Goal: Find specific fact: Find specific fact

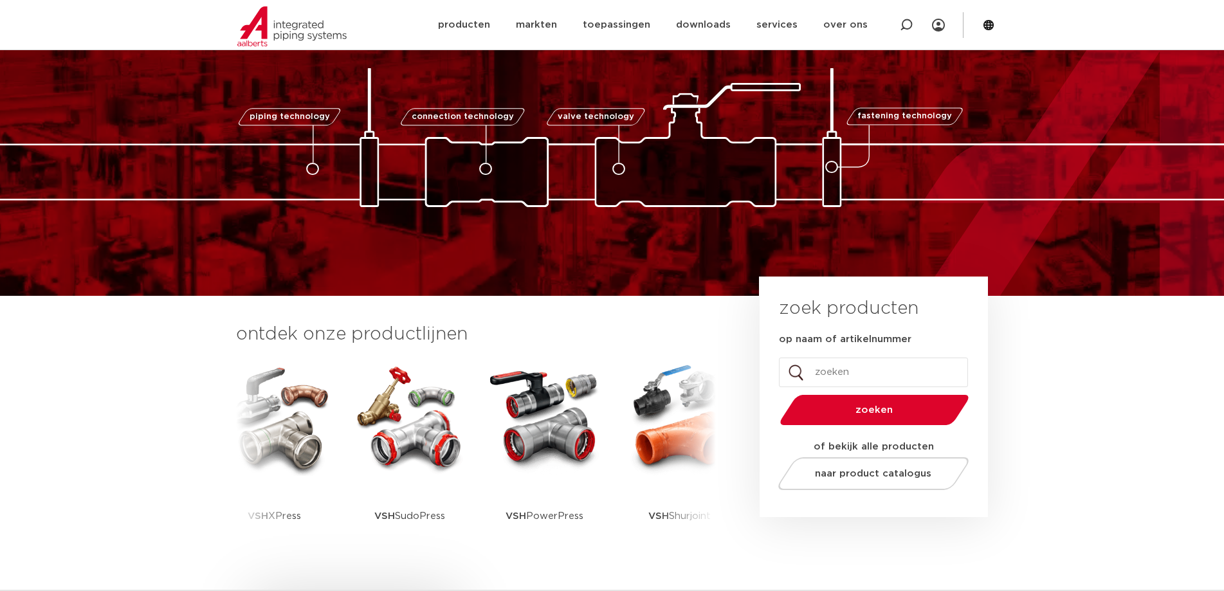
scroll to position [129, 0]
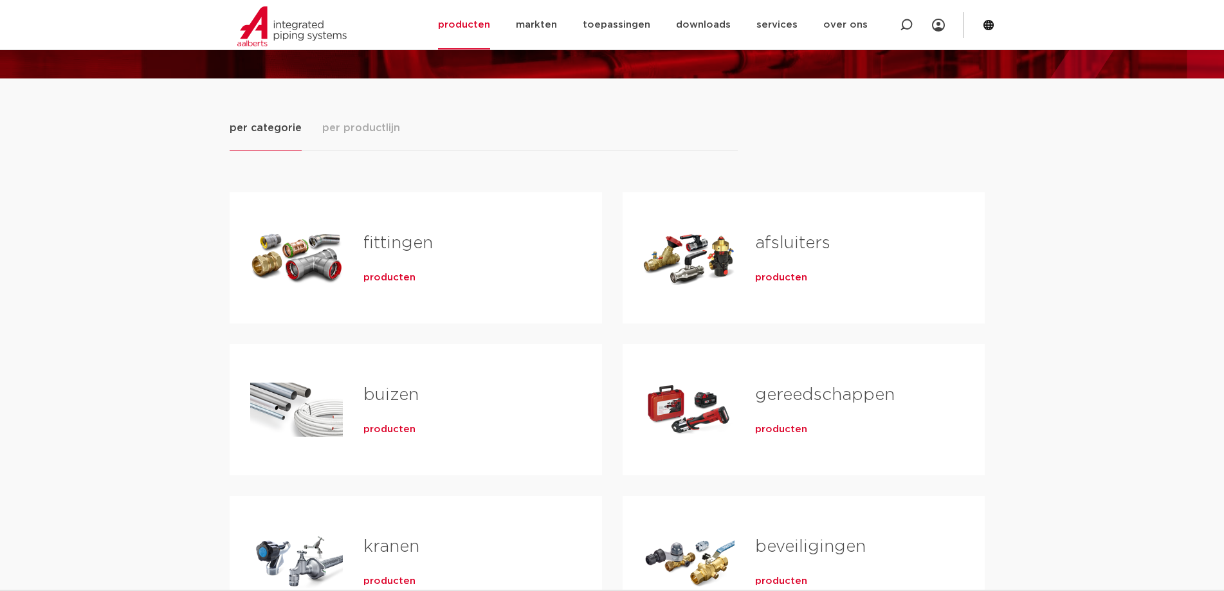
click at [302, 238] on div "Tabs. Open items met enter of spatie, sluit af met escape en navigeer met de pi…" at bounding box center [296, 258] width 93 height 90
click at [385, 275] on span "producten" at bounding box center [389, 277] width 52 height 13
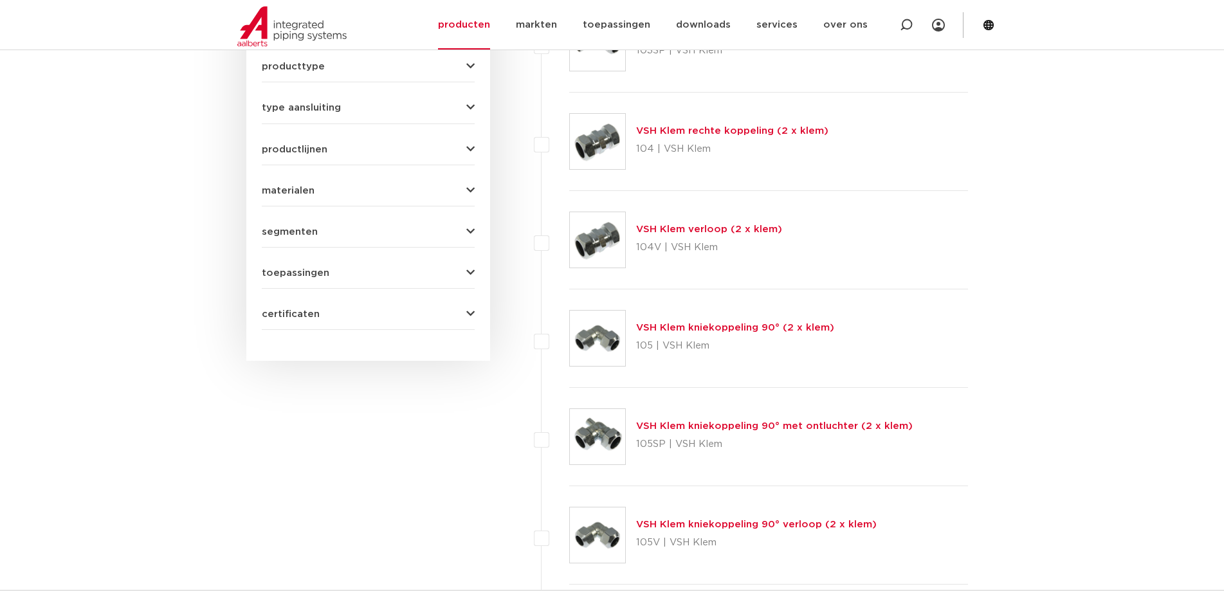
scroll to position [322, 0]
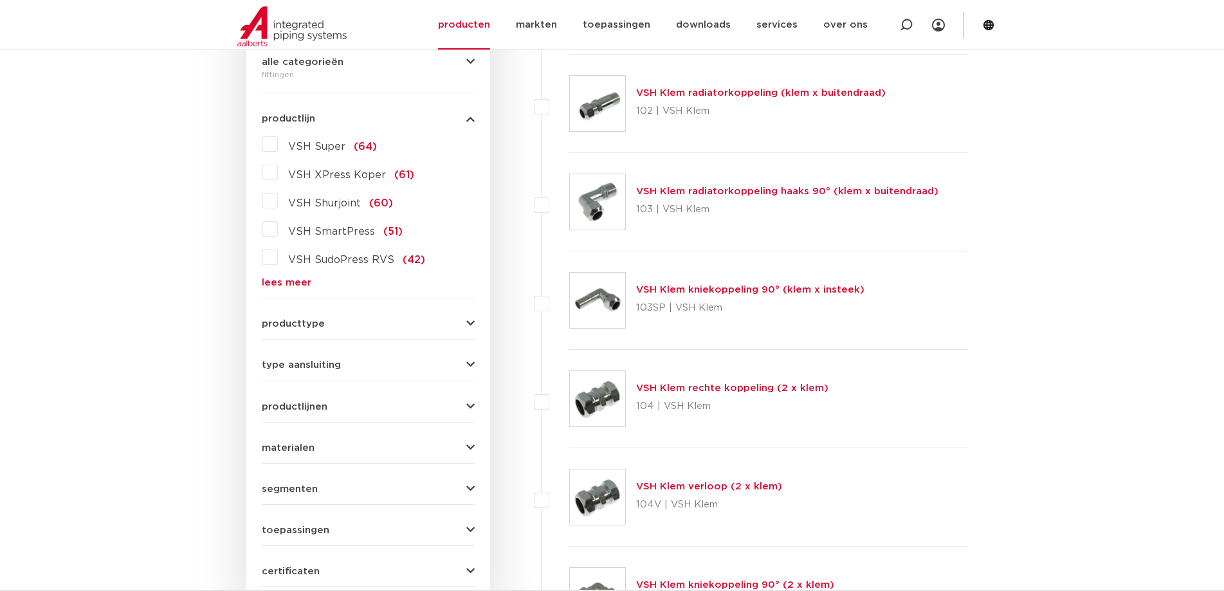
click at [286, 282] on link "lees meer" at bounding box center [368, 283] width 213 height 10
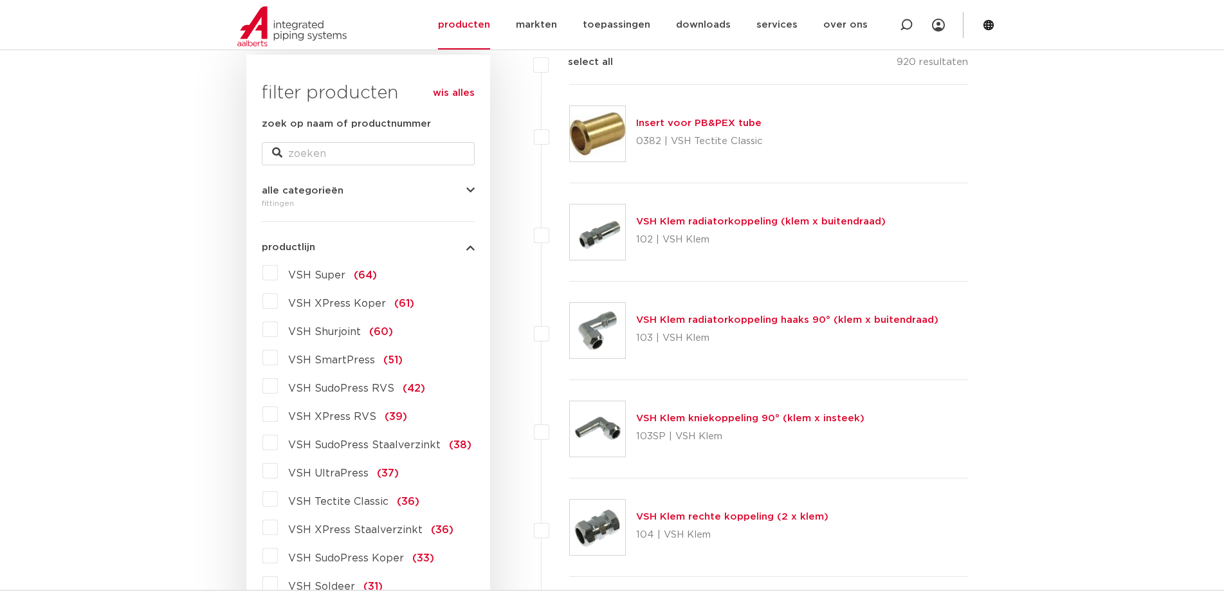
scroll to position [65, 0]
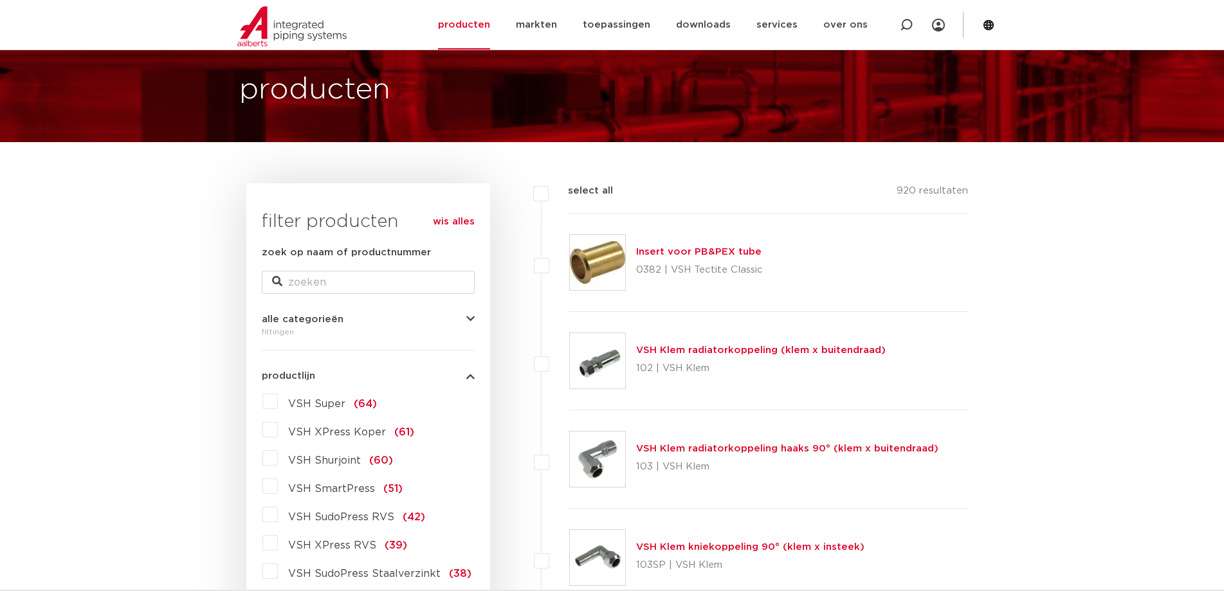
click at [335, 399] on span "VSH Super" at bounding box center [316, 404] width 57 height 10
click at [0, 0] on input "VSH Super (64)" at bounding box center [0, 0] width 0 height 0
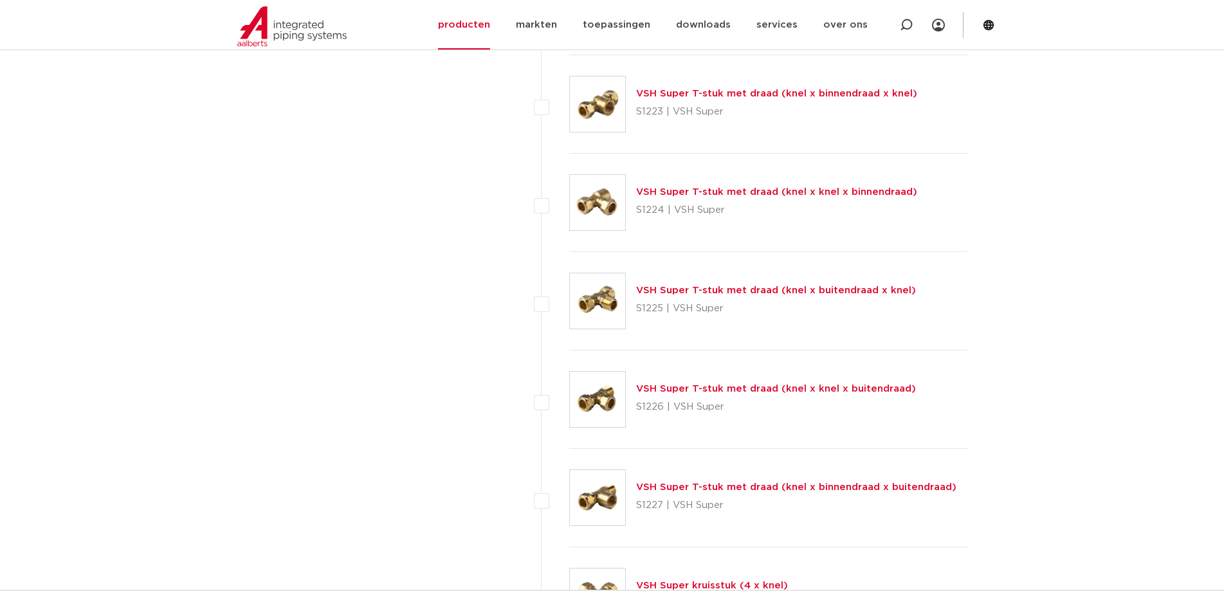
scroll to position [2059, 0]
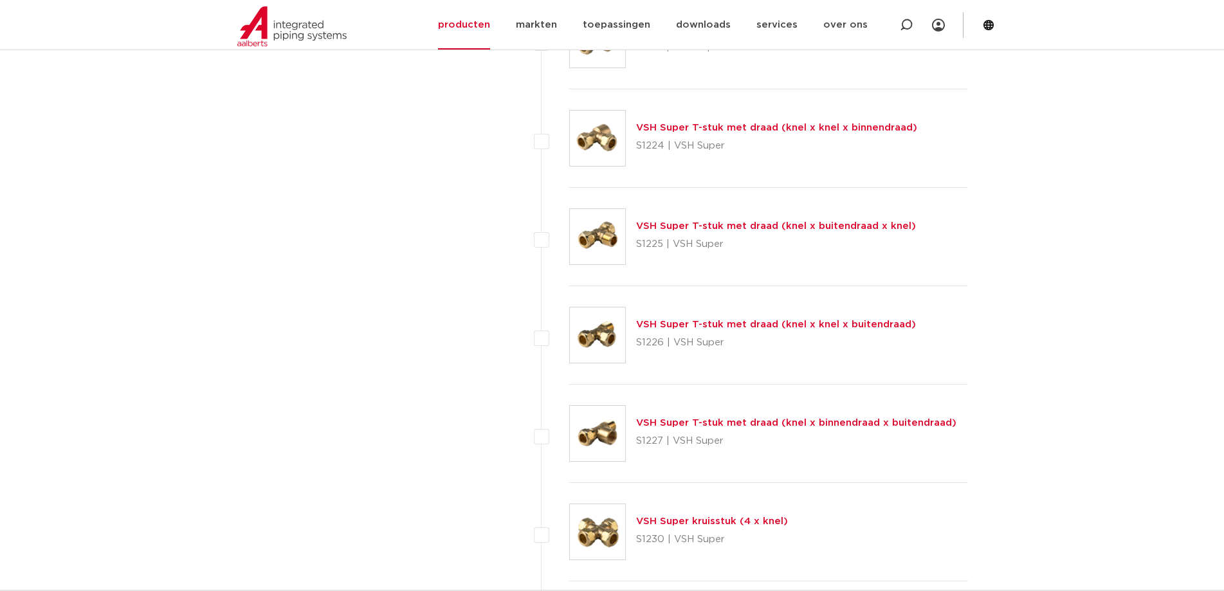
click at [721, 424] on link "VSH Super T-stuk met draad (knel x binnendraad x buitendraad)" at bounding box center [796, 423] width 320 height 10
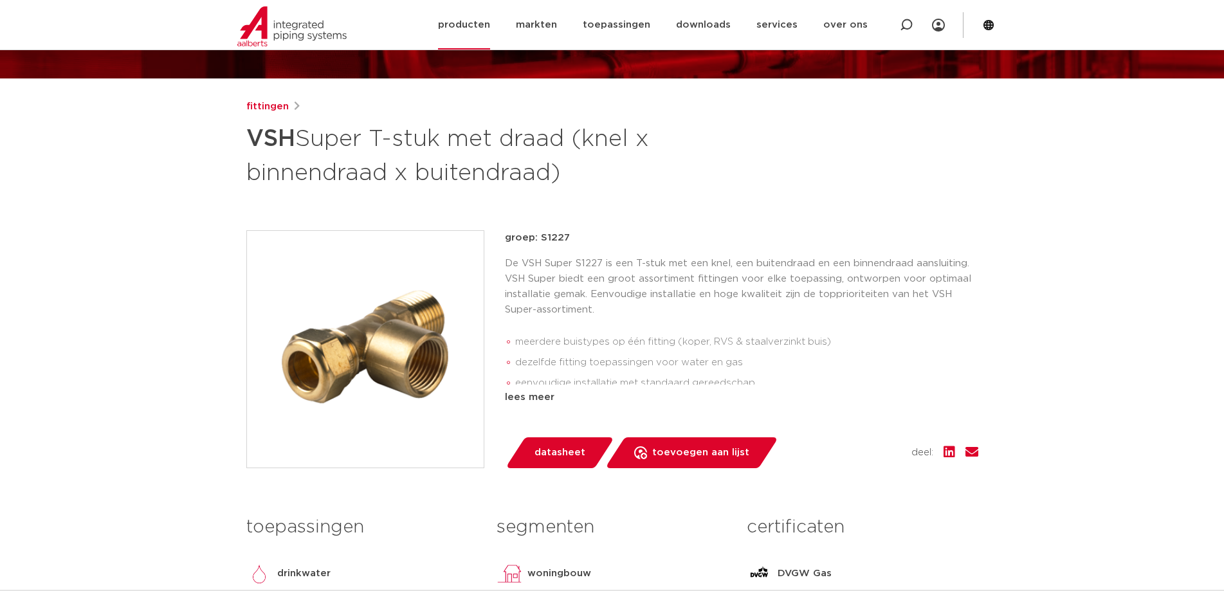
scroll to position [64, 0]
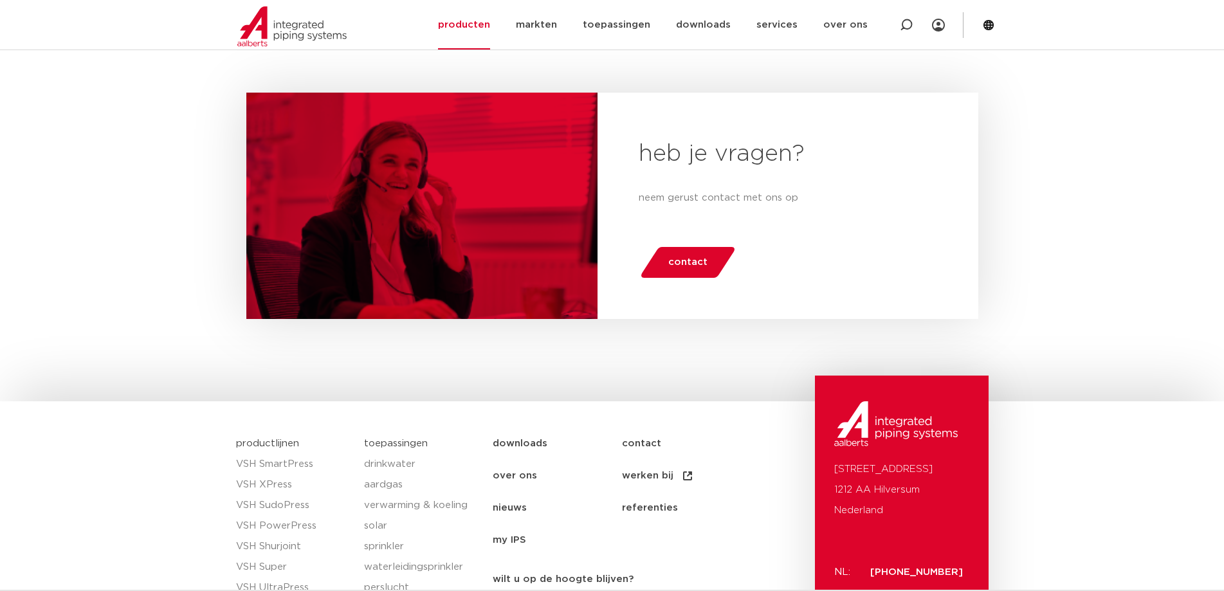
scroll to position [5981, 0]
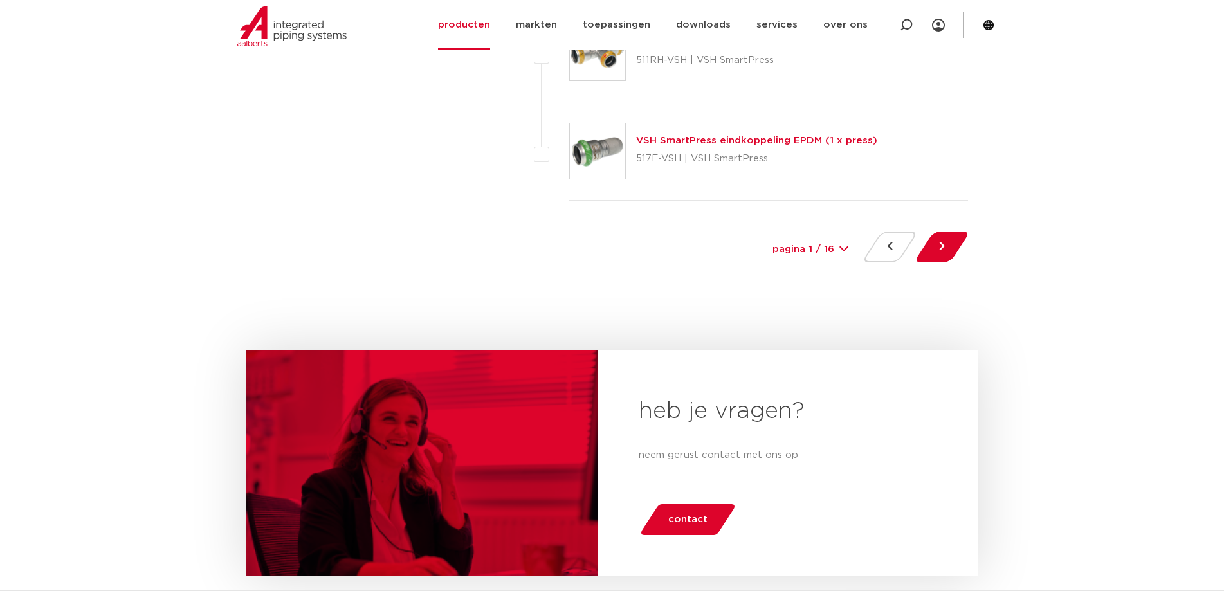
click at [832, 246] on select "pagina 1 / 16 1 2 3 4 5 6 7 8 9 10 11 12 13 14 15 16" at bounding box center [810, 249] width 96 height 29
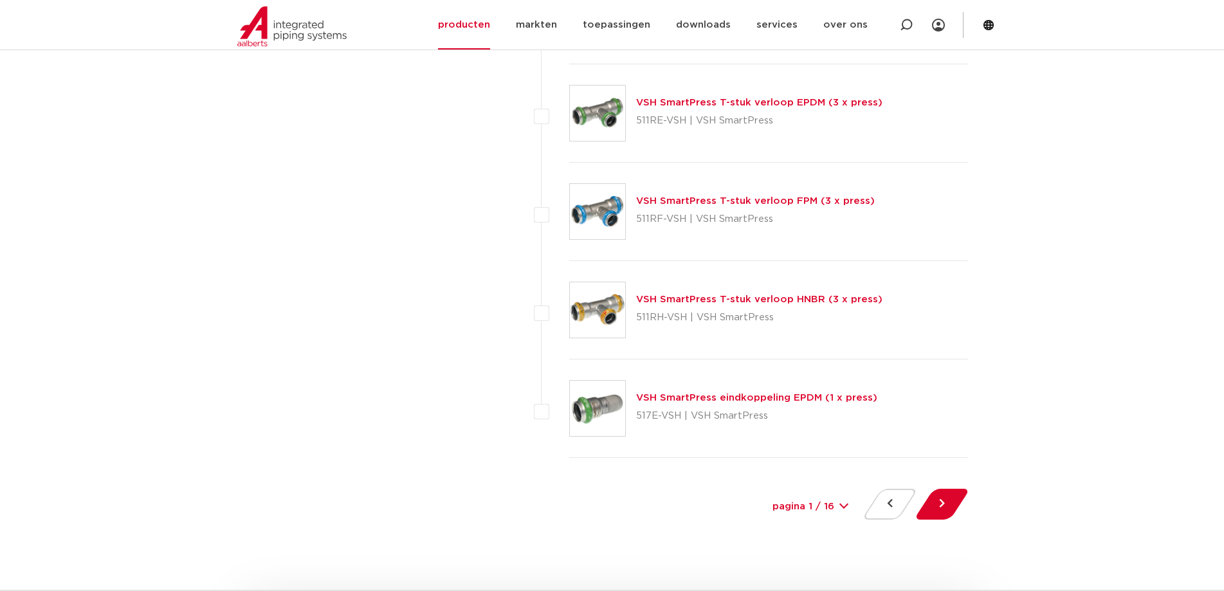
scroll to position [5660, 0]
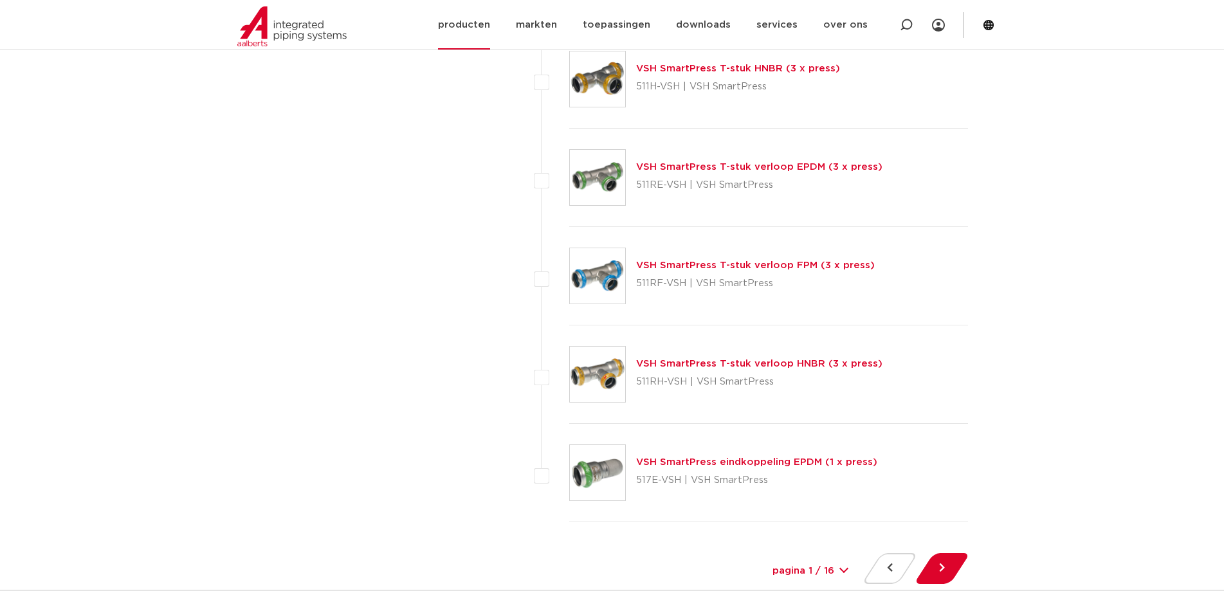
click at [471, 31] on link "producten" at bounding box center [464, 25] width 52 height 50
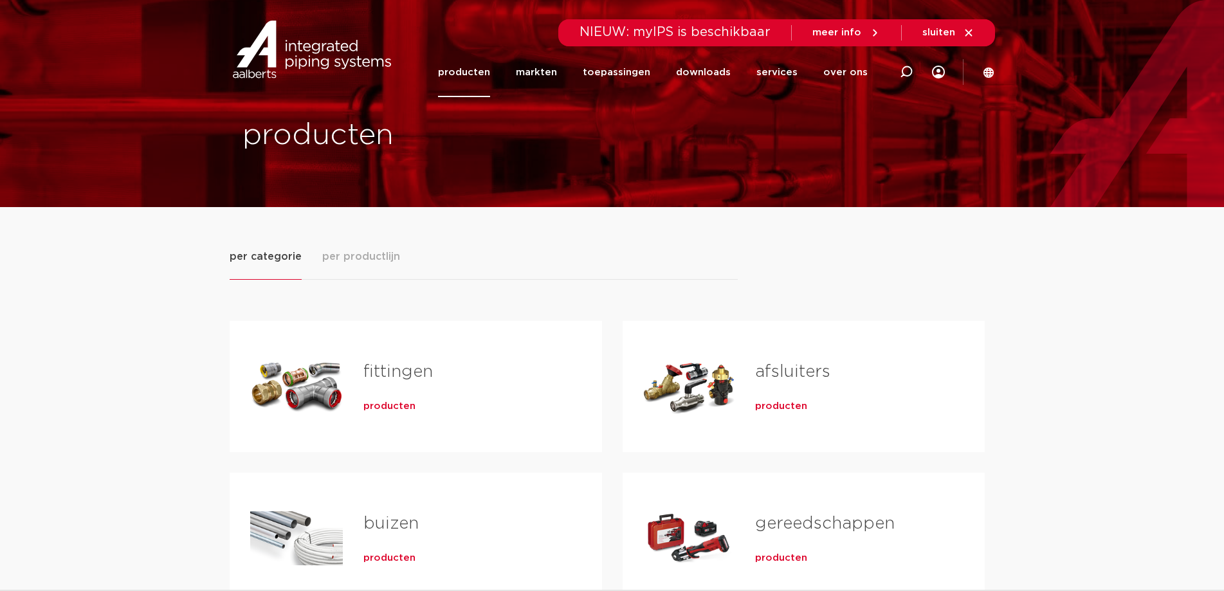
click at [377, 406] on span "producten" at bounding box center [389, 406] width 52 height 13
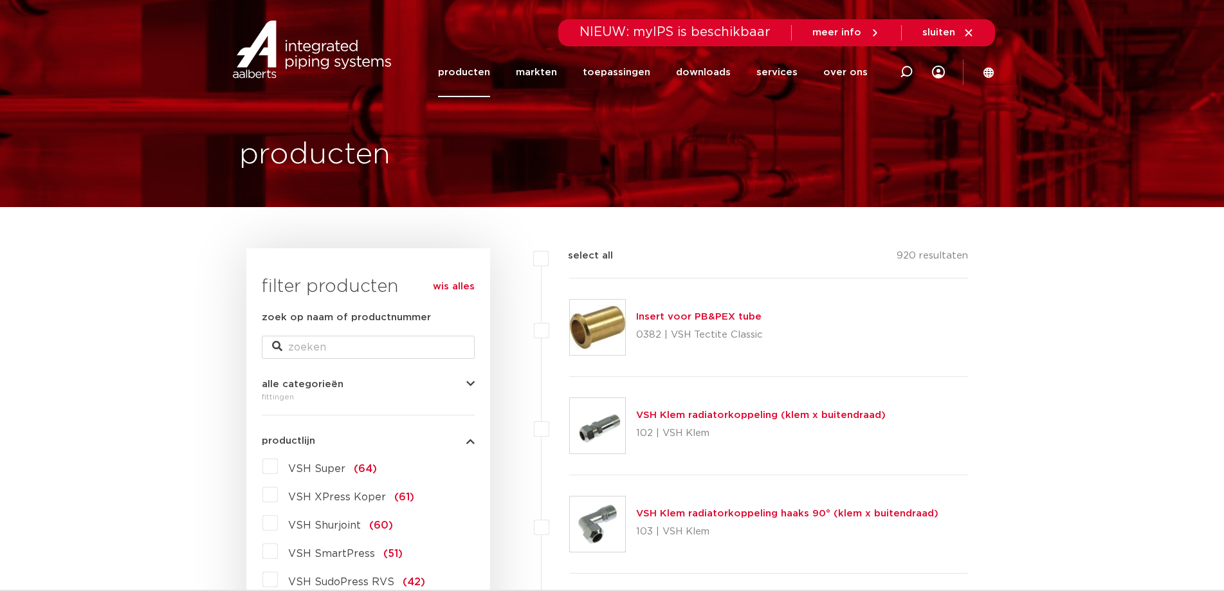
click at [278, 464] on label "VSH Super (64)" at bounding box center [327, 466] width 99 height 21
click at [0, 0] on input "VSH Super (64)" at bounding box center [0, 0] width 0 height 0
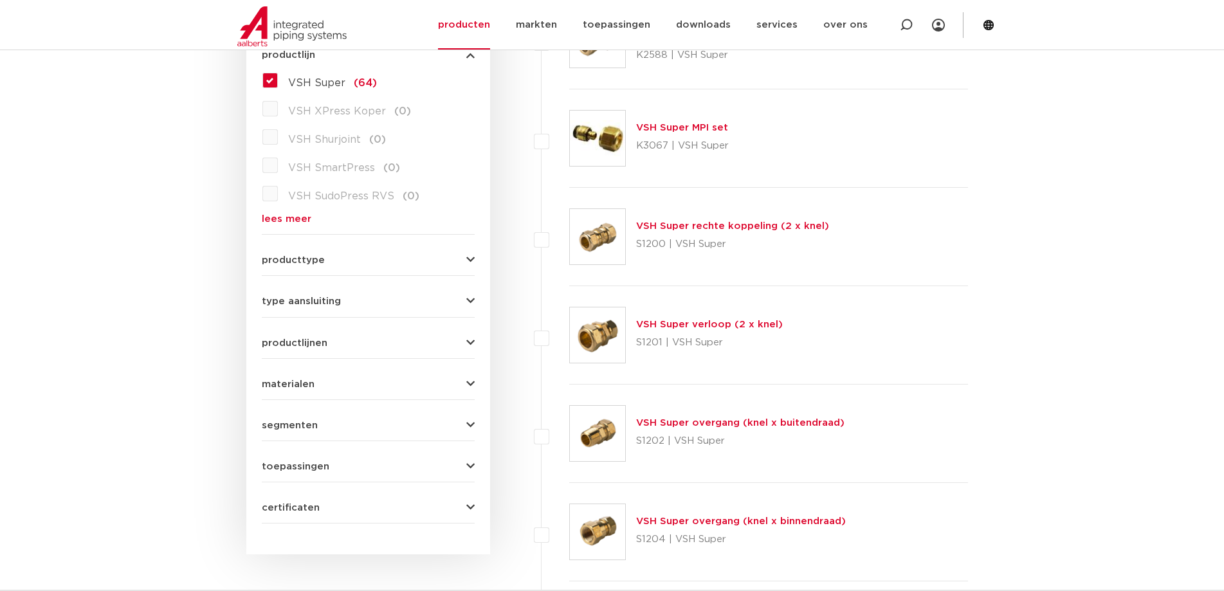
scroll to position [257, 0]
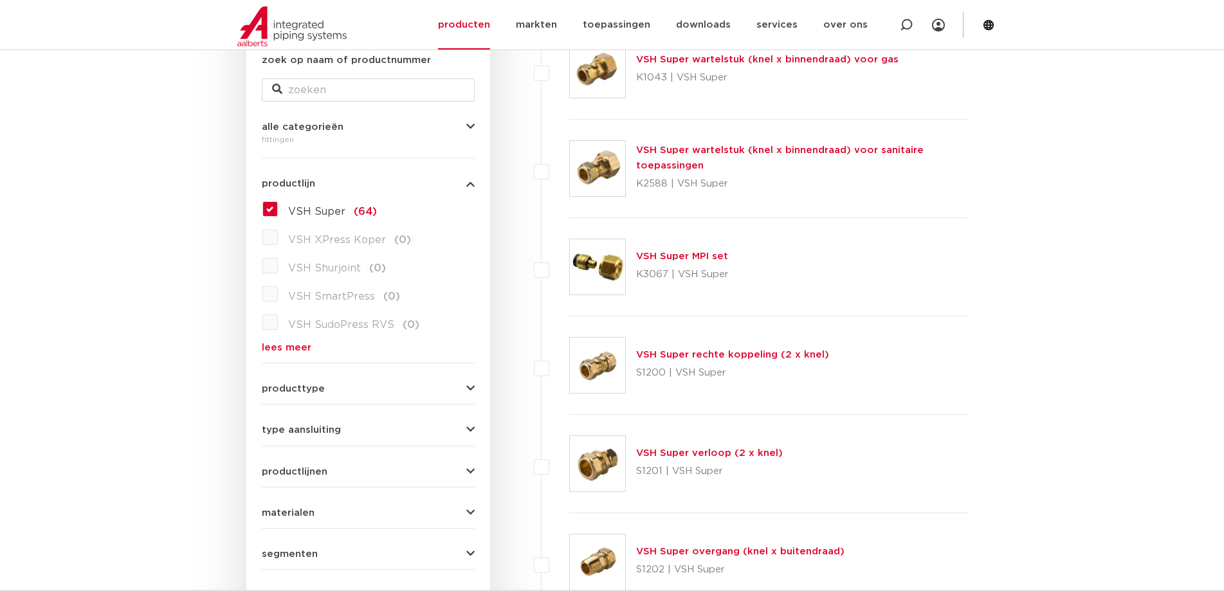
click at [439, 384] on button "producttype" at bounding box center [368, 389] width 213 height 10
click at [419, 423] on div "type aansluiting buiseind (4) Rp - binnendraad cilindrisch (BSPT) (3) R - buite…" at bounding box center [368, 425] width 213 height 20
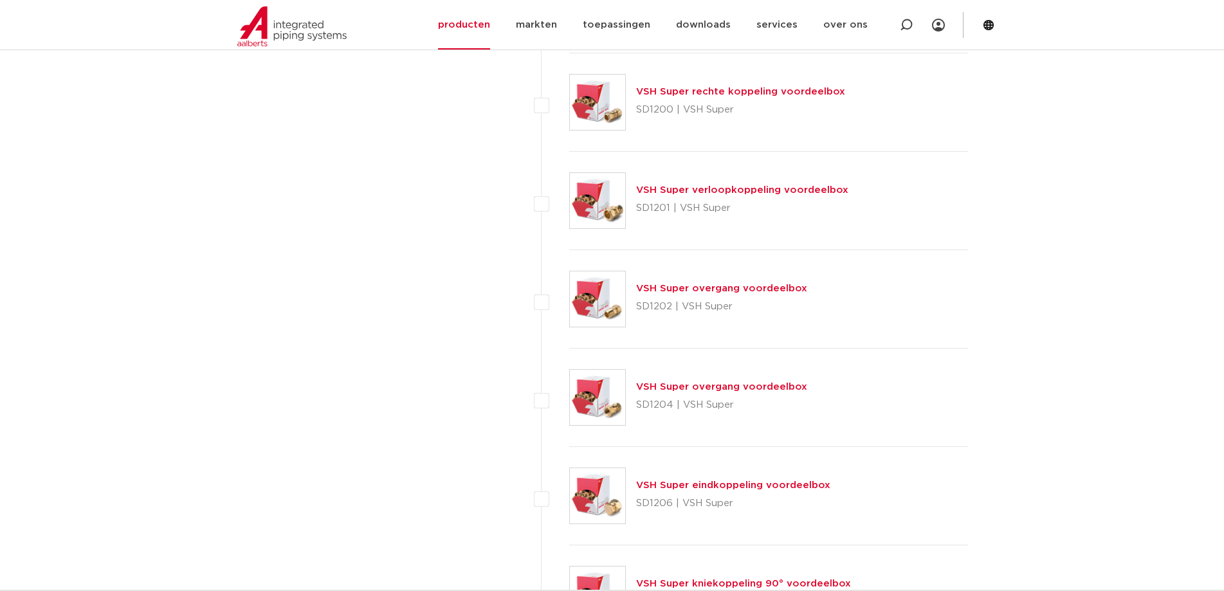
scroll to position [4695, 0]
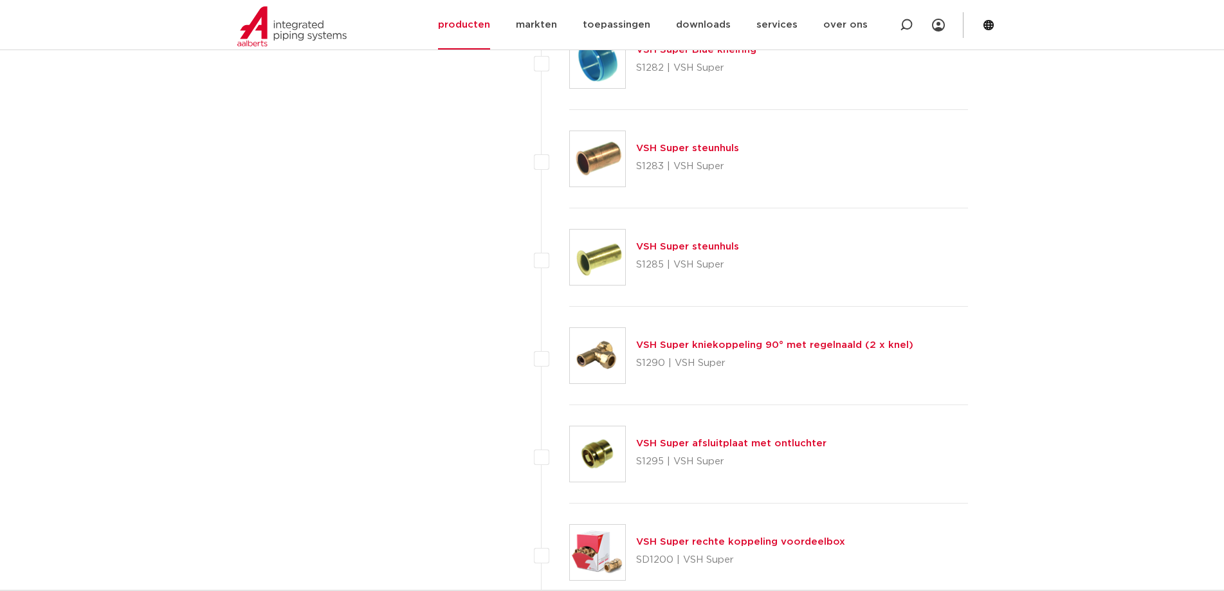
click at [666, 345] on link "VSH Super kniekoppeling 90° met regelnaald (2 x knel)" at bounding box center [774, 345] width 277 height 10
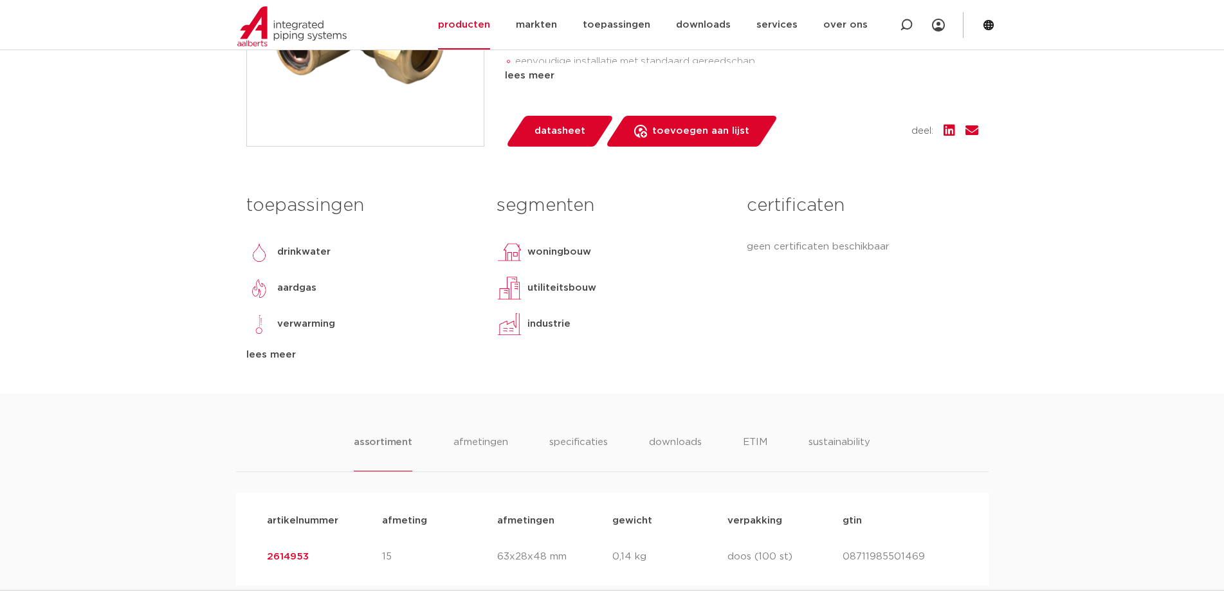
scroll to position [322, 0]
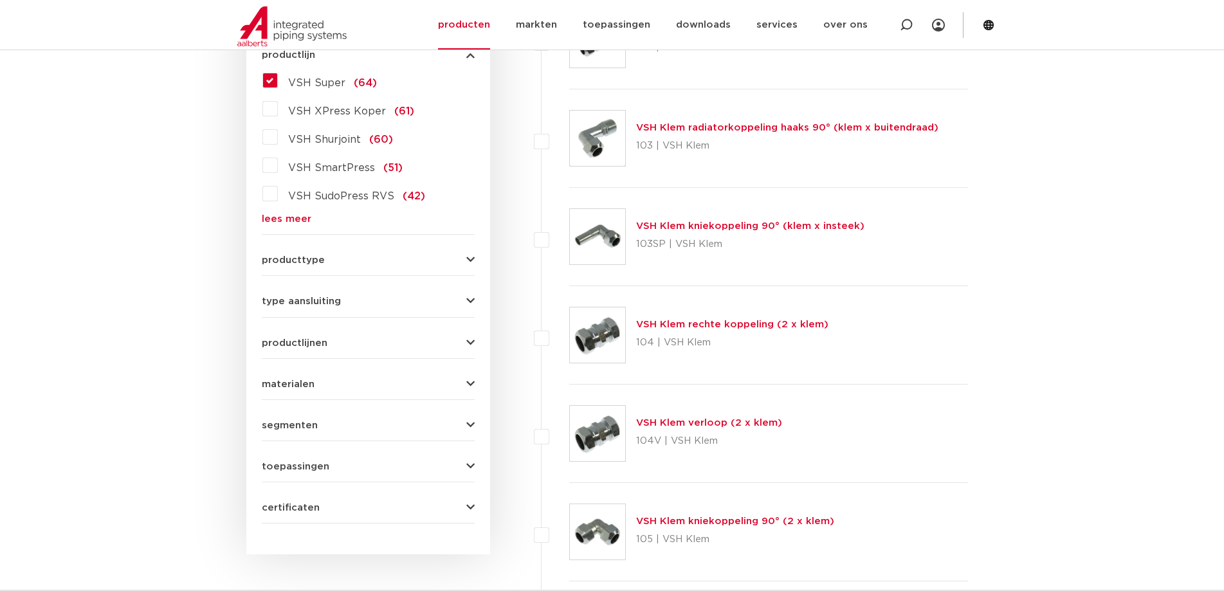
scroll to position [257, 0]
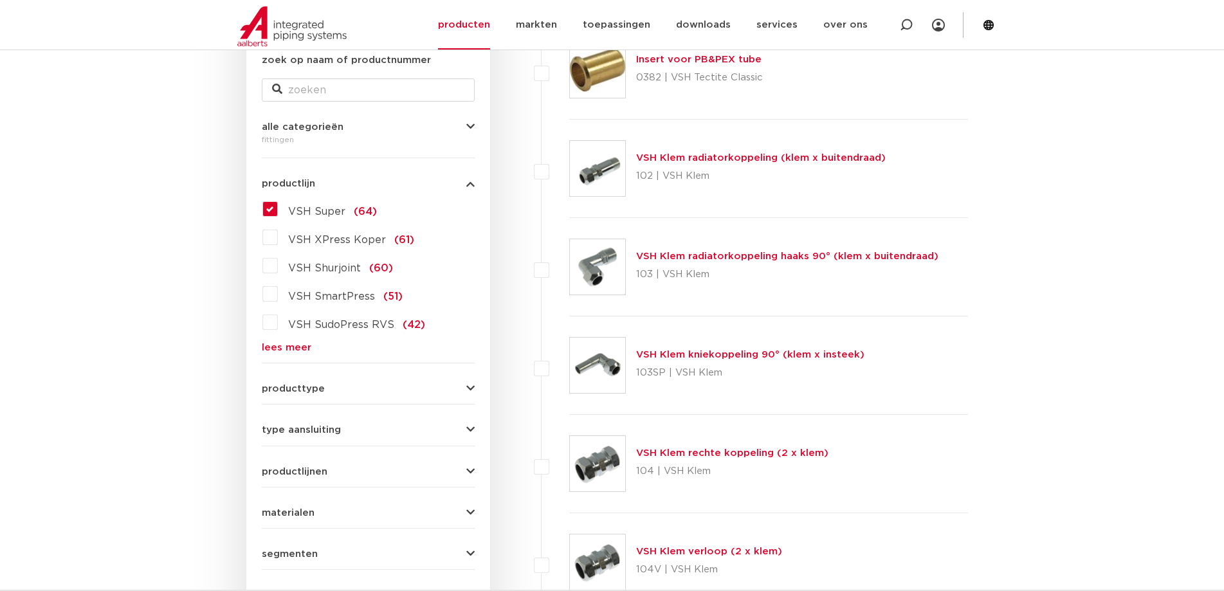
click at [331, 214] on span "VSH Super" at bounding box center [316, 211] width 57 height 10
click at [0, 0] on input "VSH Super (64)" at bounding box center [0, 0] width 0 height 0
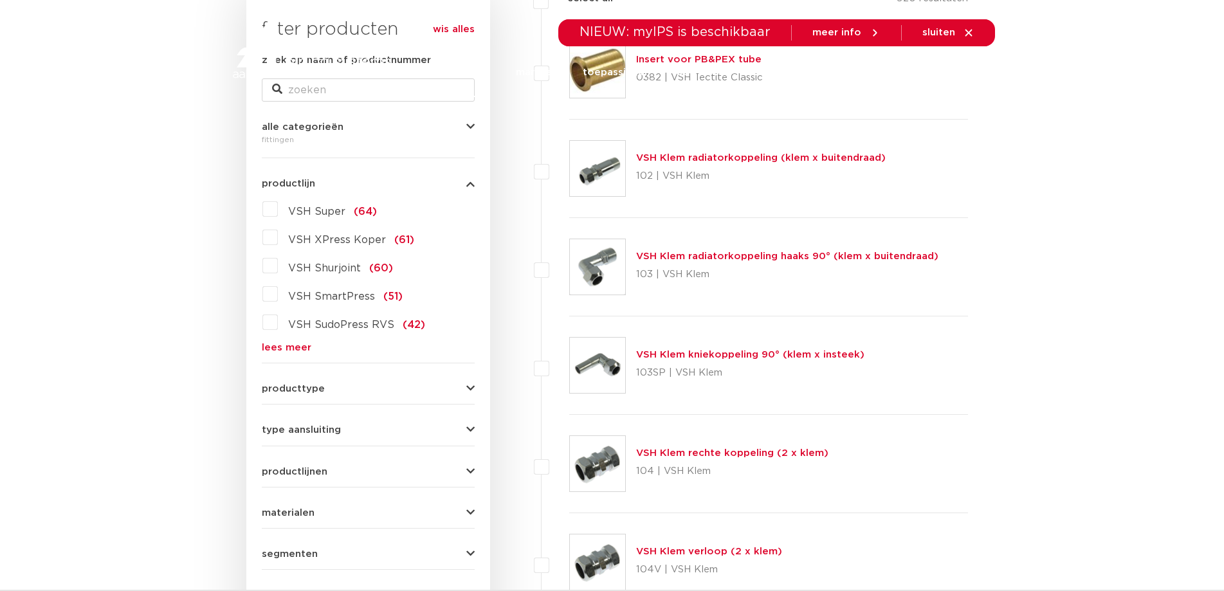
click at [305, 215] on span "VSH Super" at bounding box center [316, 211] width 57 height 10
click at [0, 0] on input "VSH Super (64)" at bounding box center [0, 0] width 0 height 0
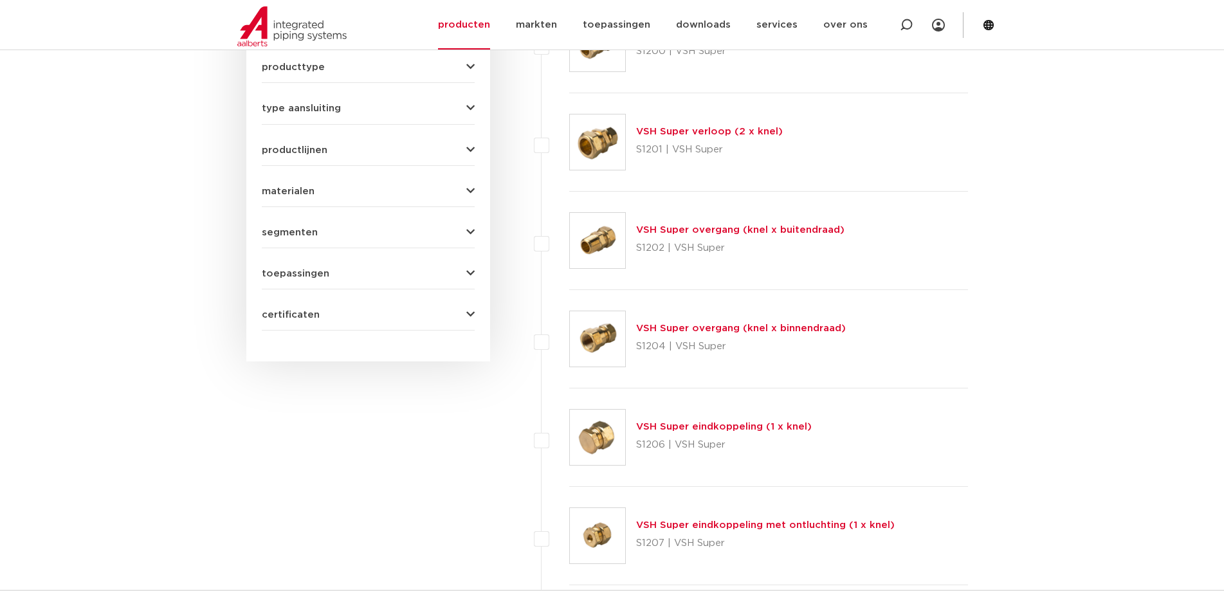
scroll to position [579, 0]
click at [345, 190] on button "materialen" at bounding box center [368, 191] width 213 height 10
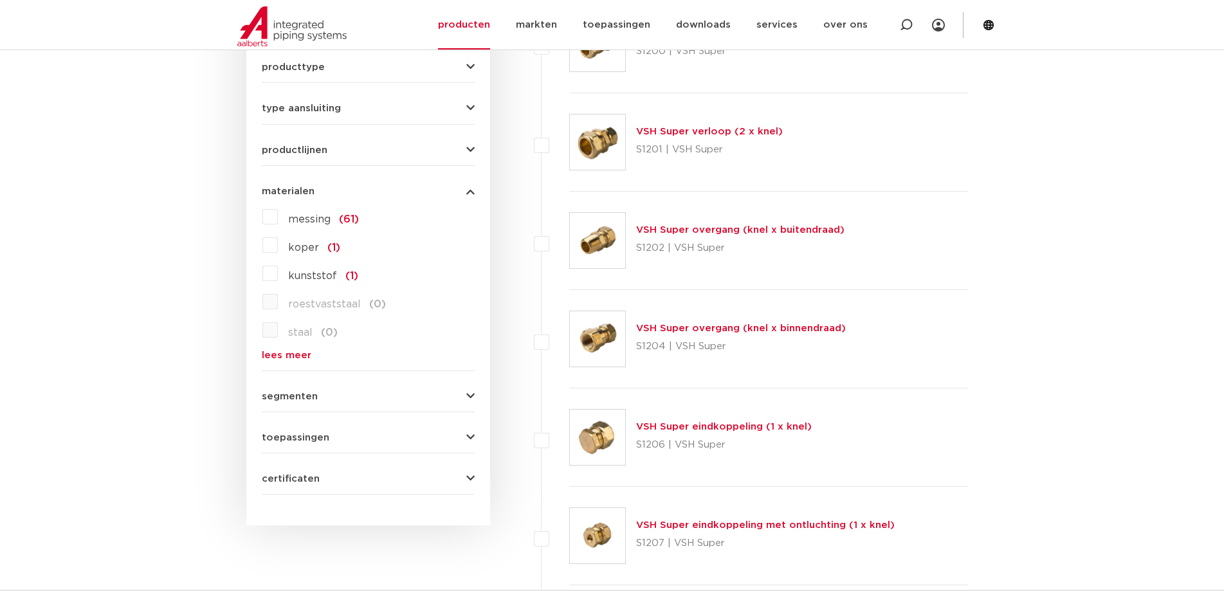
click at [345, 190] on button "materialen" at bounding box center [368, 191] width 213 height 10
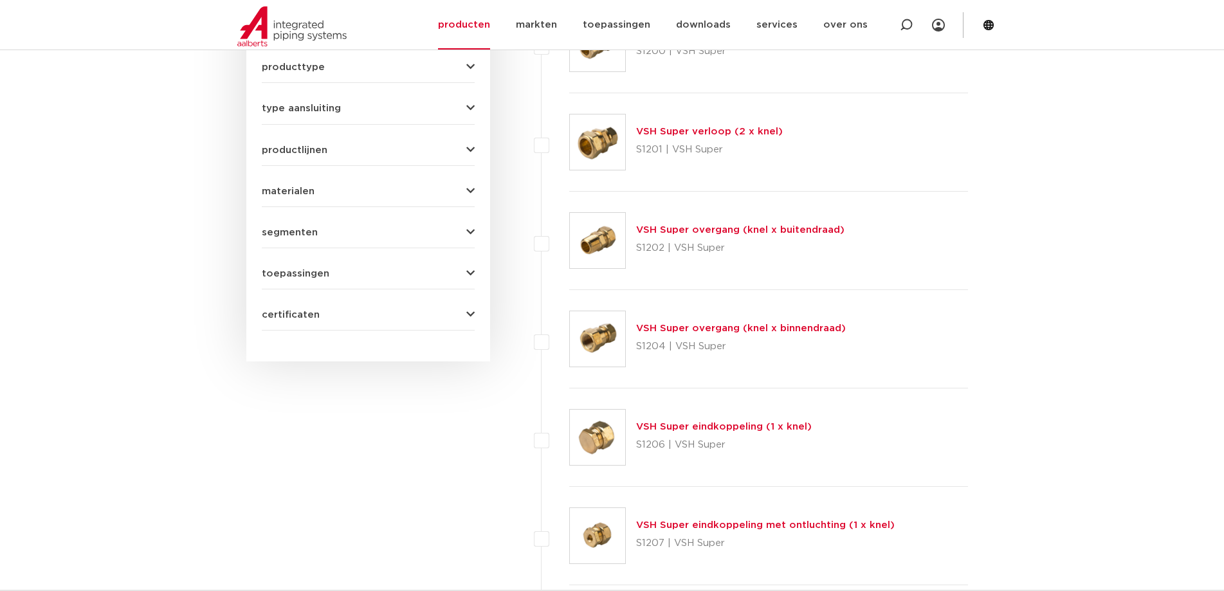
click at [343, 150] on button "productlijnen" at bounding box center [368, 150] width 213 height 10
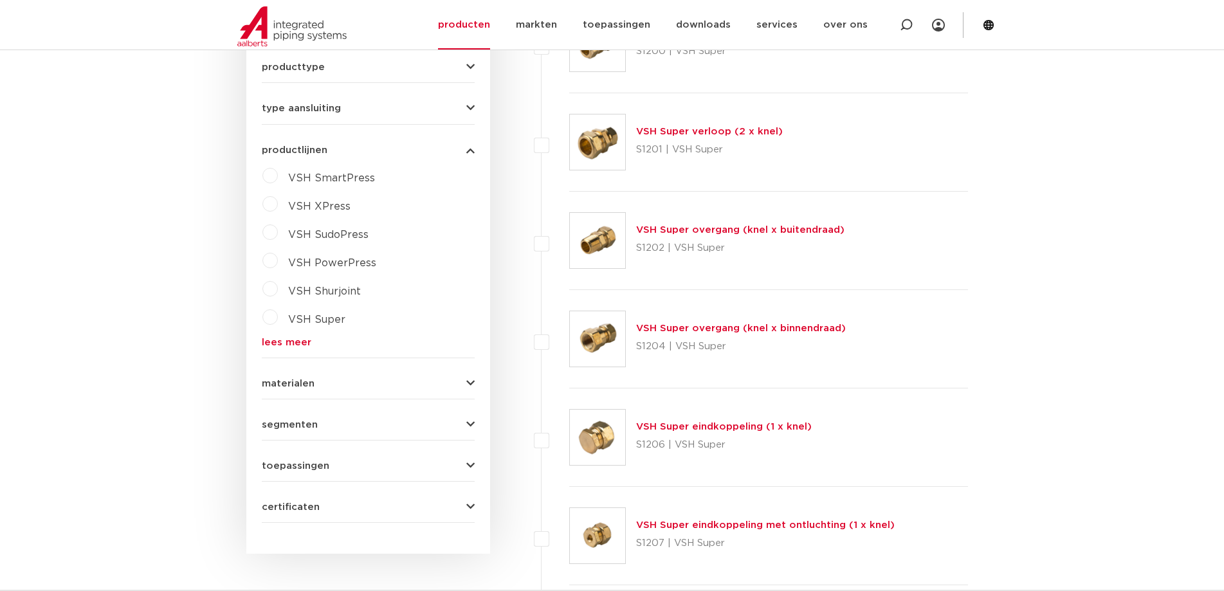
click at [343, 150] on button "productlijnen" at bounding box center [368, 150] width 213 height 10
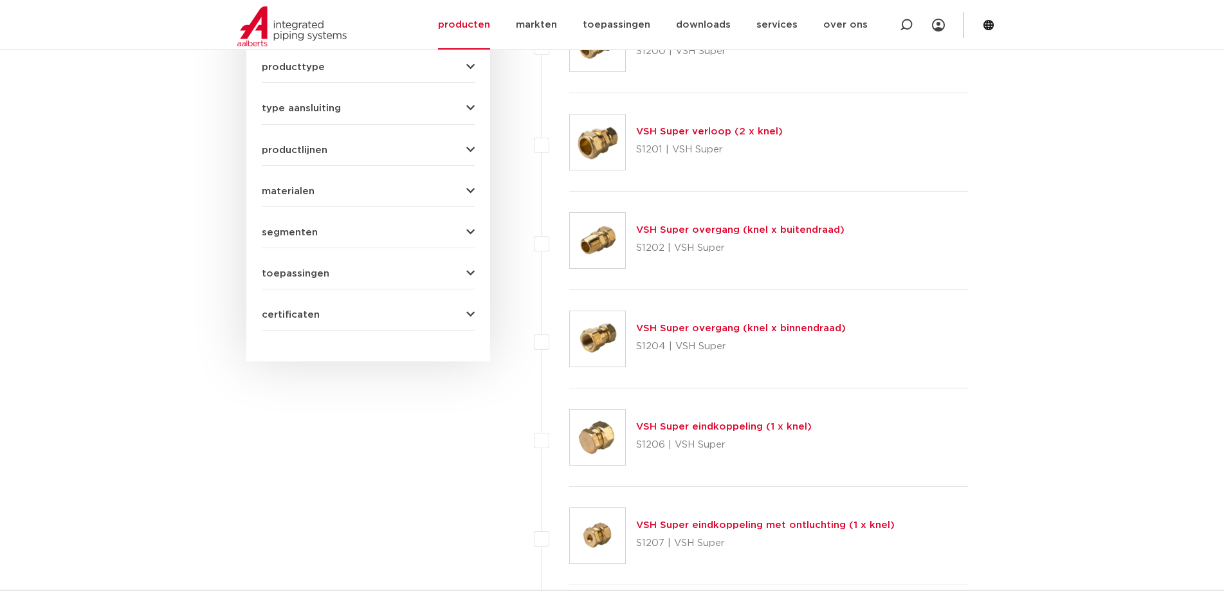
click at [343, 107] on button "type aansluiting" at bounding box center [368, 109] width 213 height 10
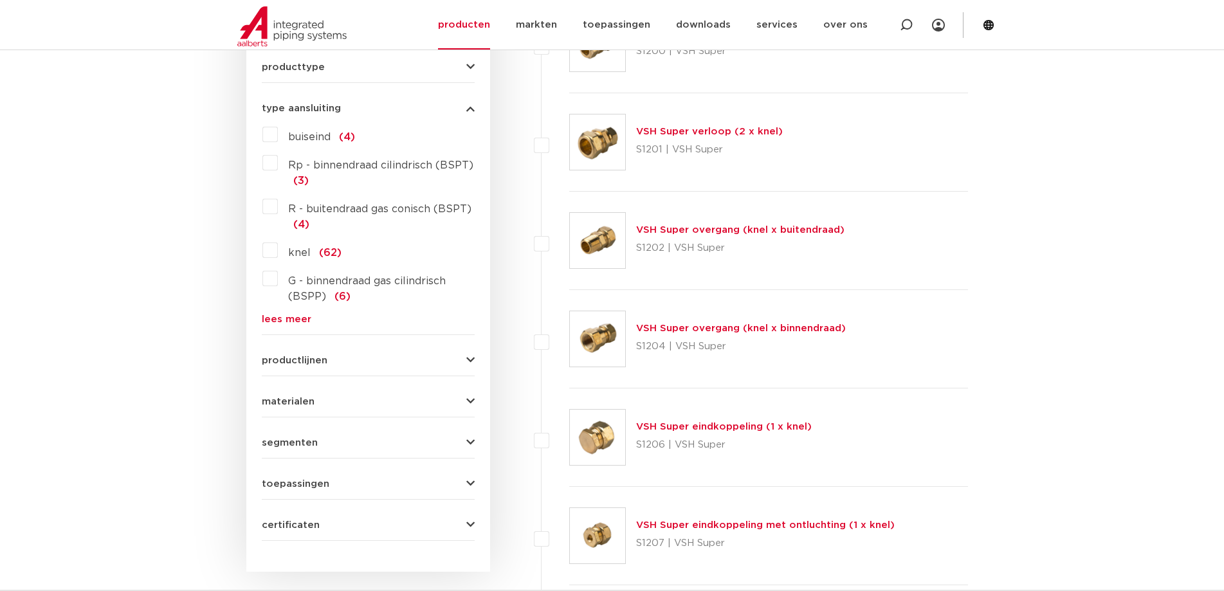
click at [343, 107] on button "type aansluiting" at bounding box center [368, 109] width 213 height 10
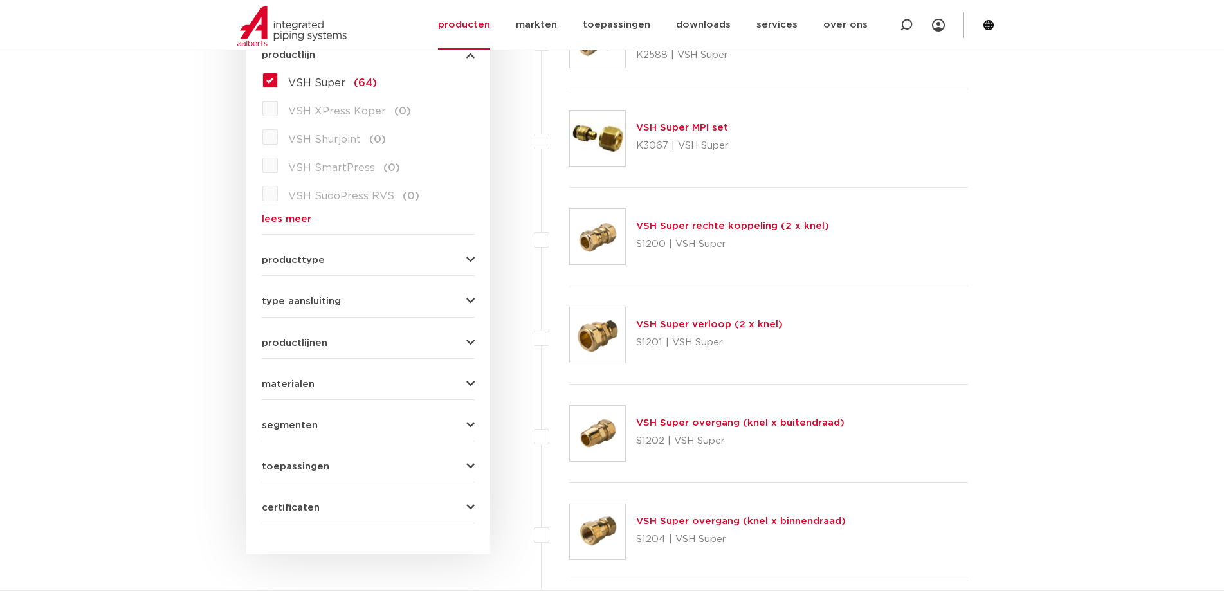
scroll to position [129, 0]
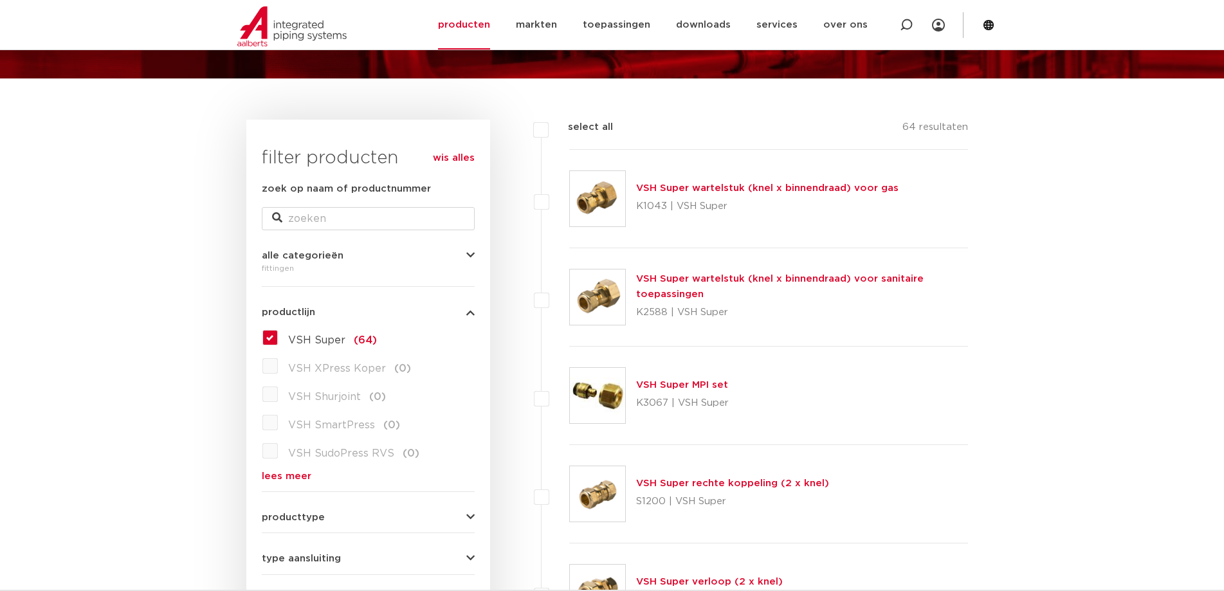
click at [468, 316] on icon "button" at bounding box center [470, 312] width 8 height 10
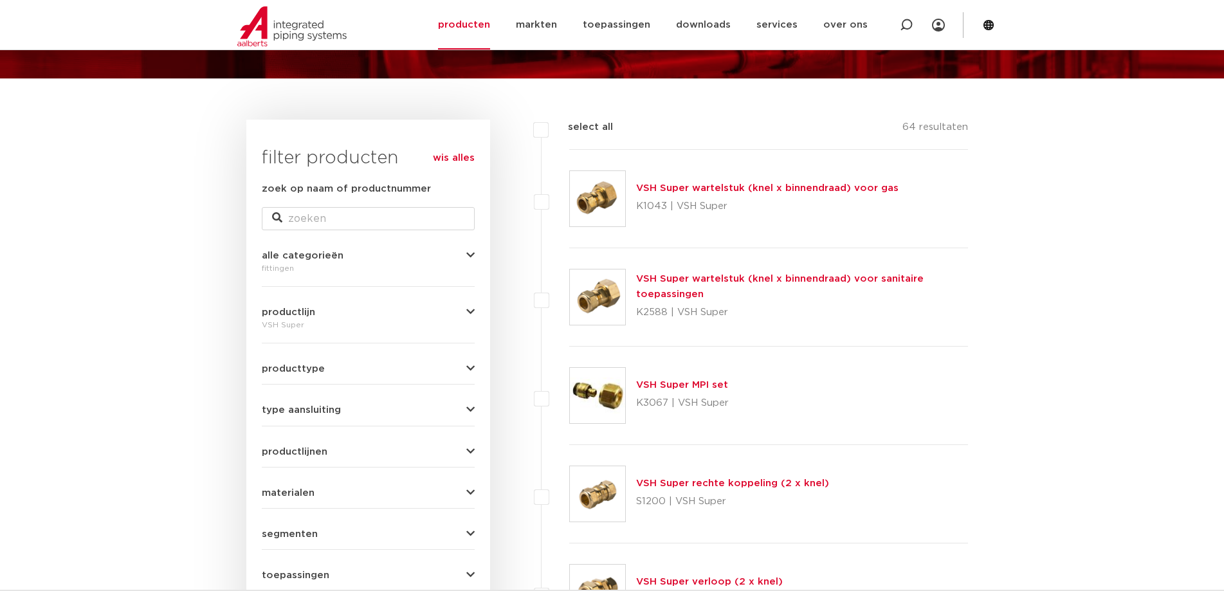
click at [457, 260] on button "alle categorieën" at bounding box center [368, 256] width 213 height 10
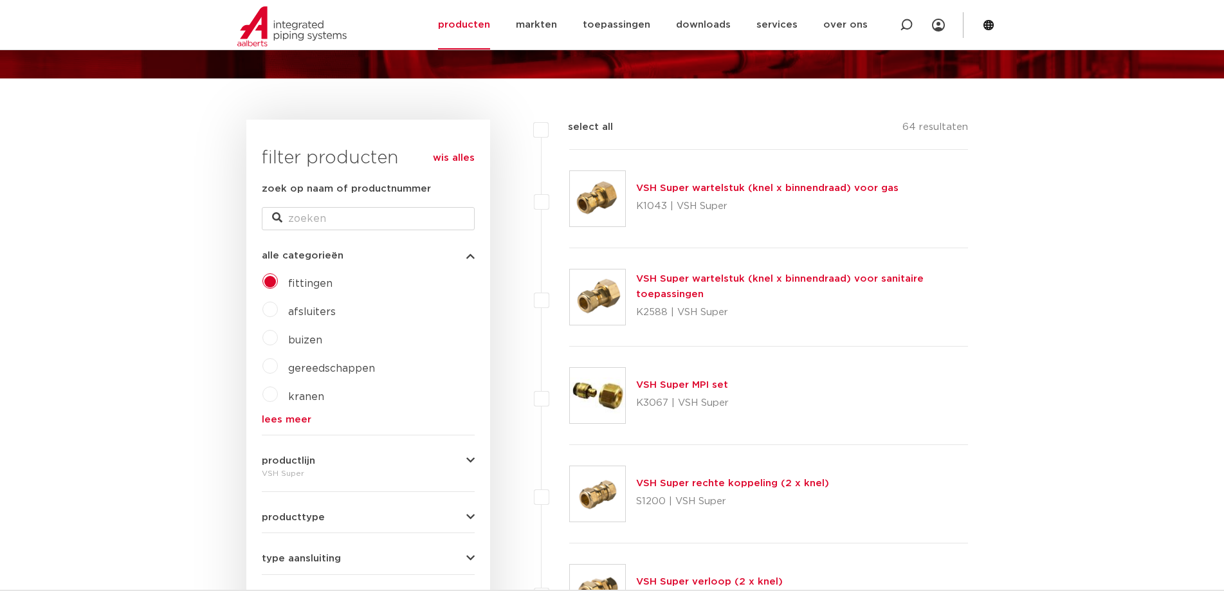
click at [457, 260] on button "alle categorieën" at bounding box center [368, 256] width 213 height 10
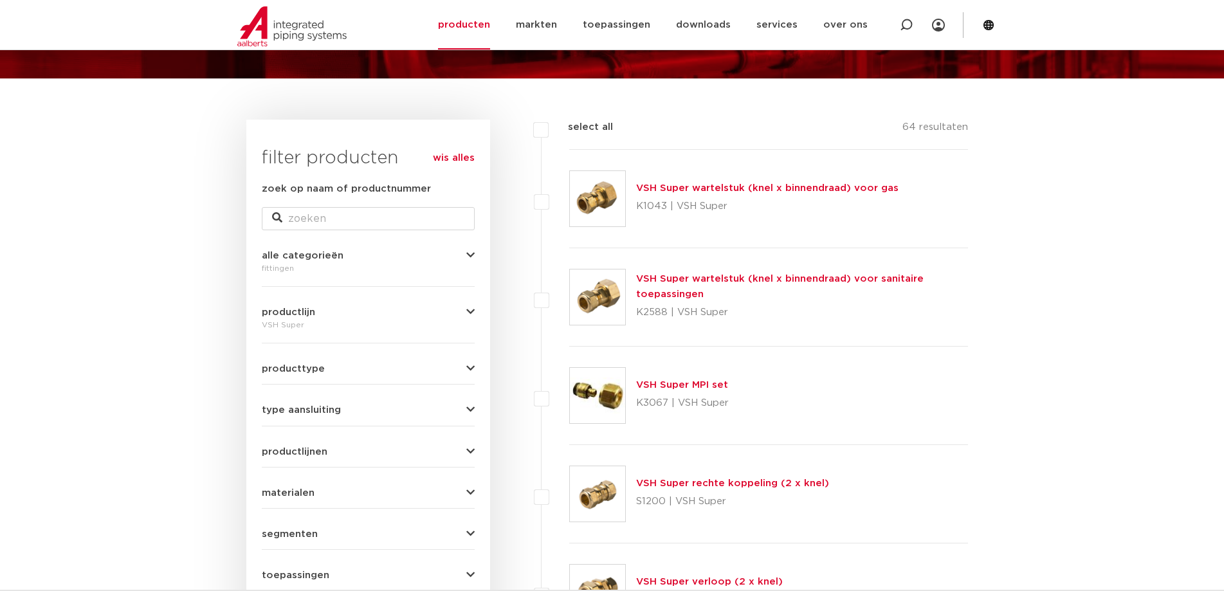
click at [438, 401] on div "type aansluiting buiseind (4) Rp - binnendraad cilindrisch (BSPT) (3) R - buite…" at bounding box center [368, 405] width 213 height 20
click at [471, 412] on icon "button" at bounding box center [470, 410] width 8 height 10
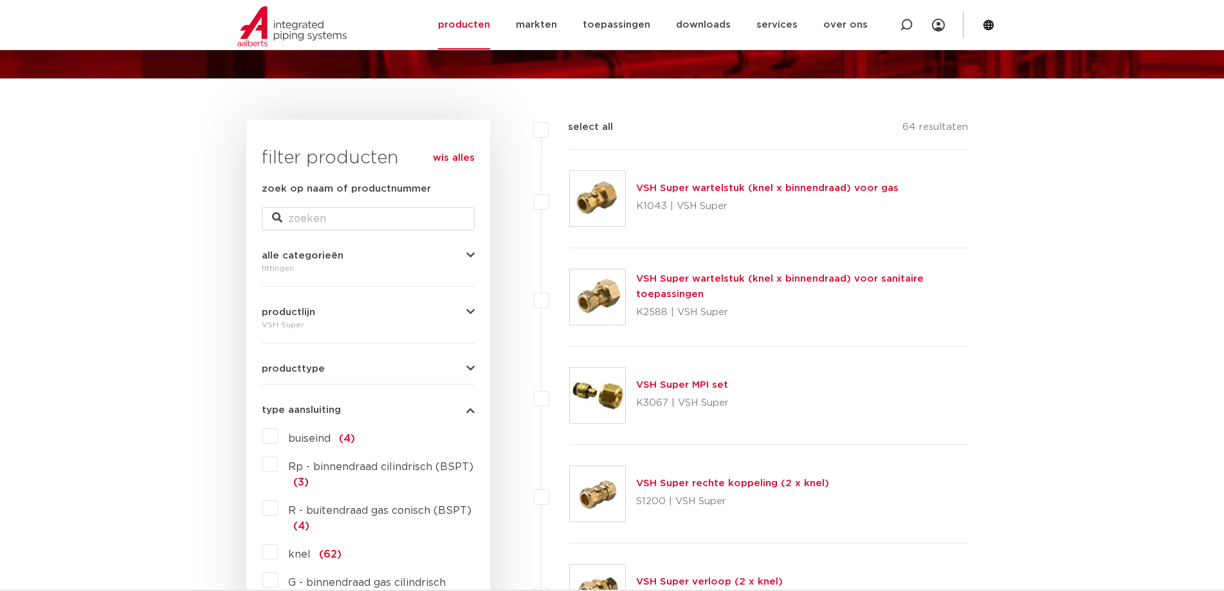
scroll to position [193, 0]
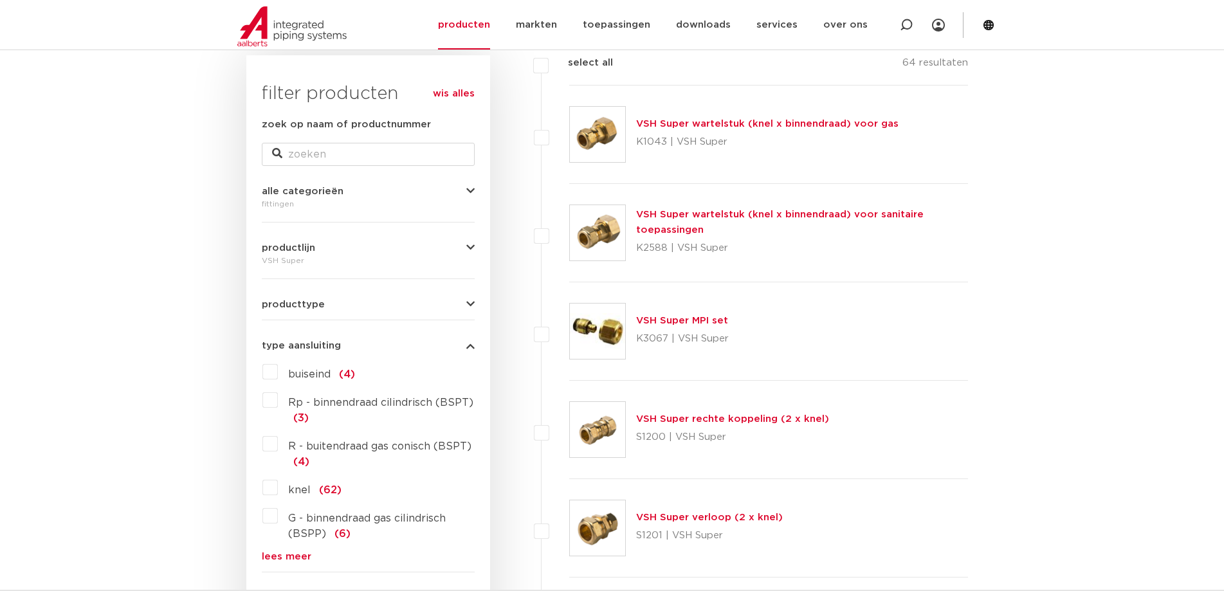
click at [470, 345] on icon "button" at bounding box center [470, 346] width 8 height 10
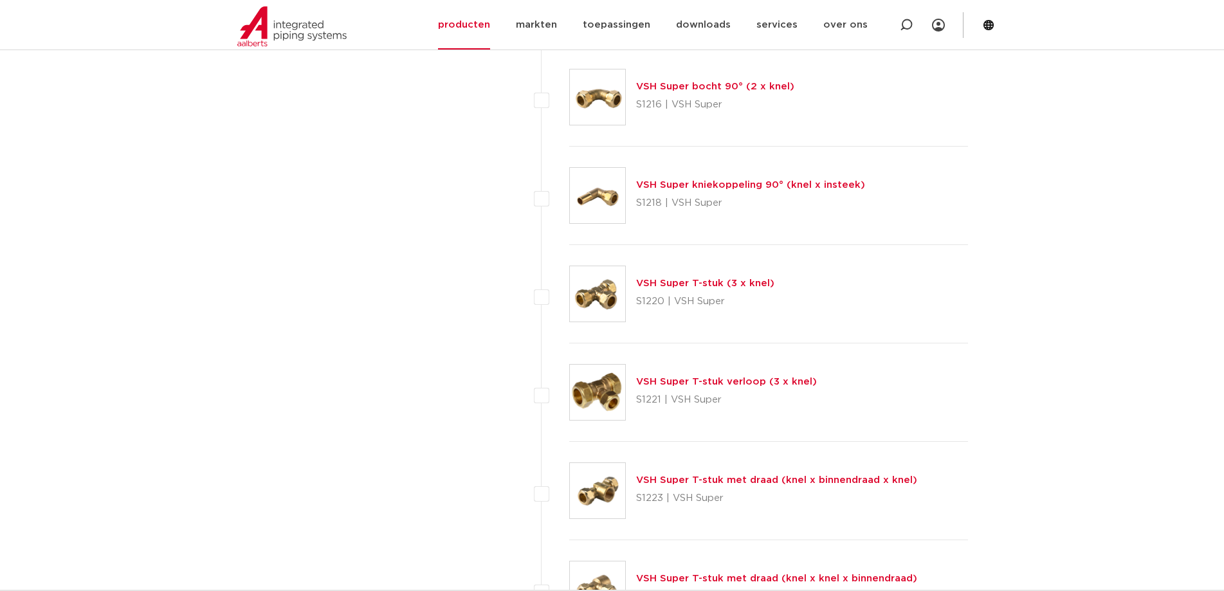
scroll to position [1994, 0]
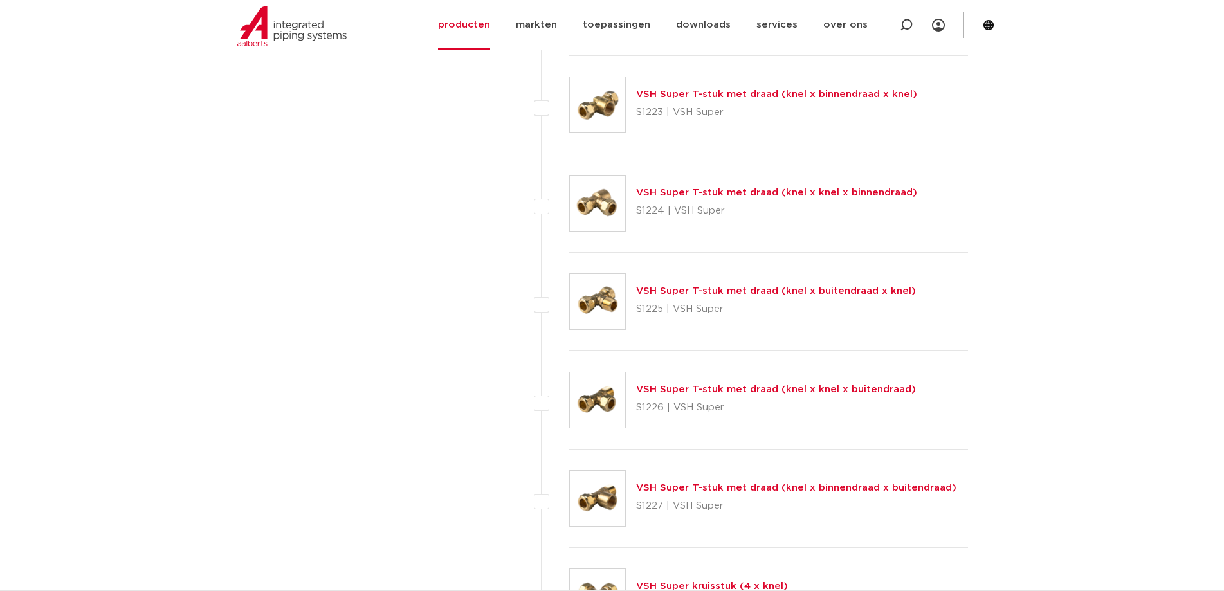
click at [707, 291] on link "VSH Super T-stuk met draad (knel x buitendraad x knel)" at bounding box center [776, 291] width 280 height 10
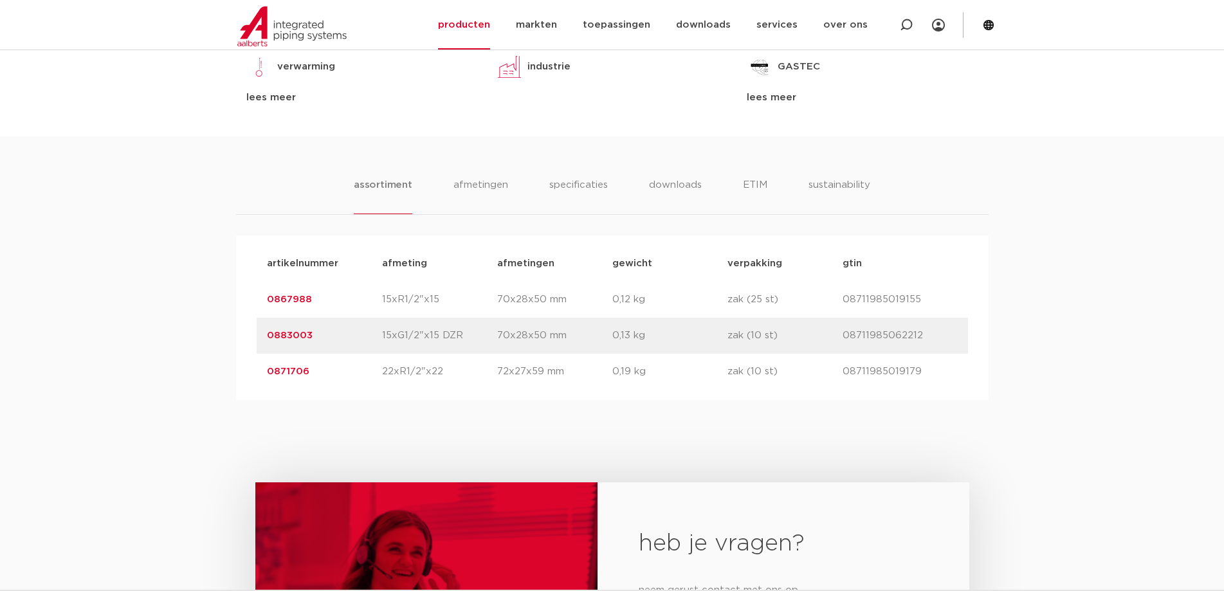
scroll to position [322, 0]
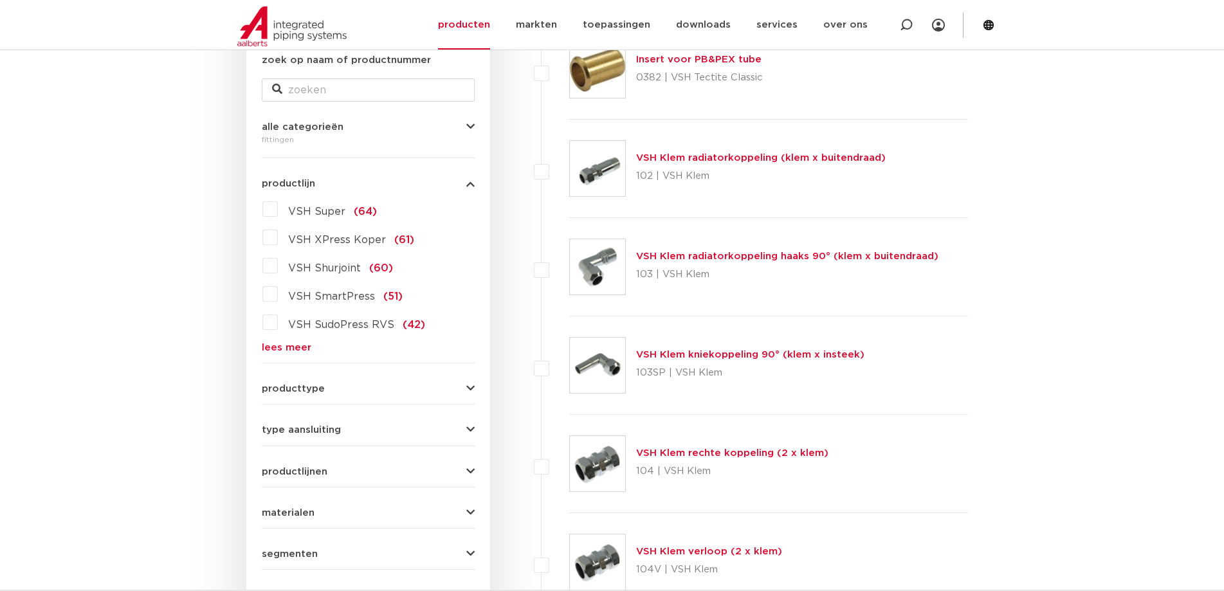
scroll to position [64, 0]
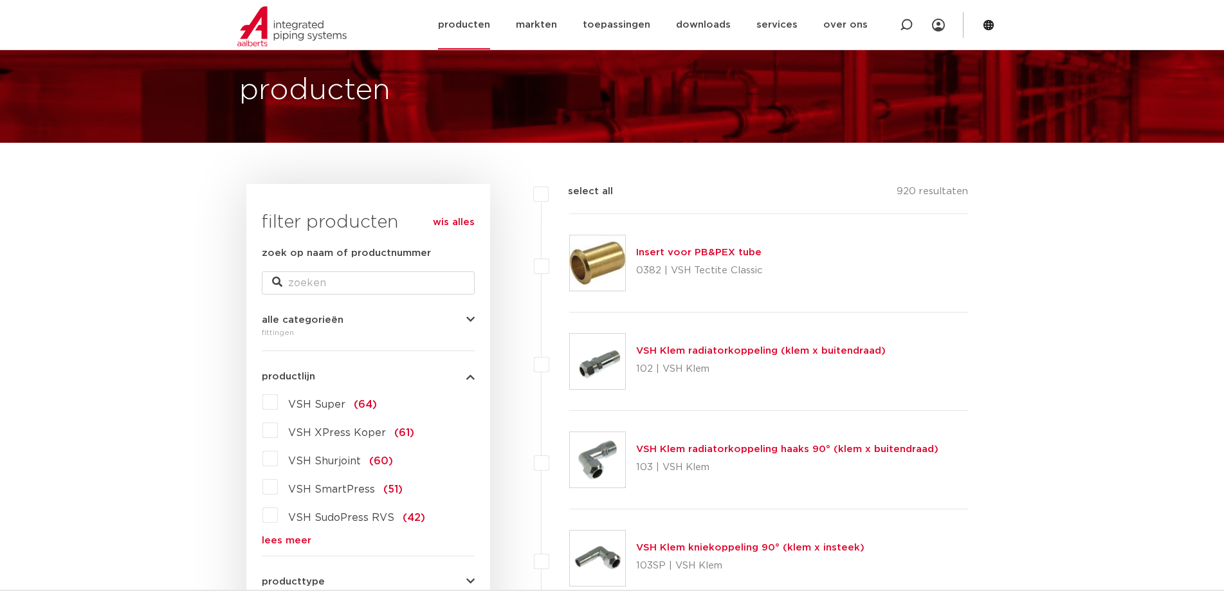
click at [485, 28] on link "producten" at bounding box center [464, 25] width 52 height 50
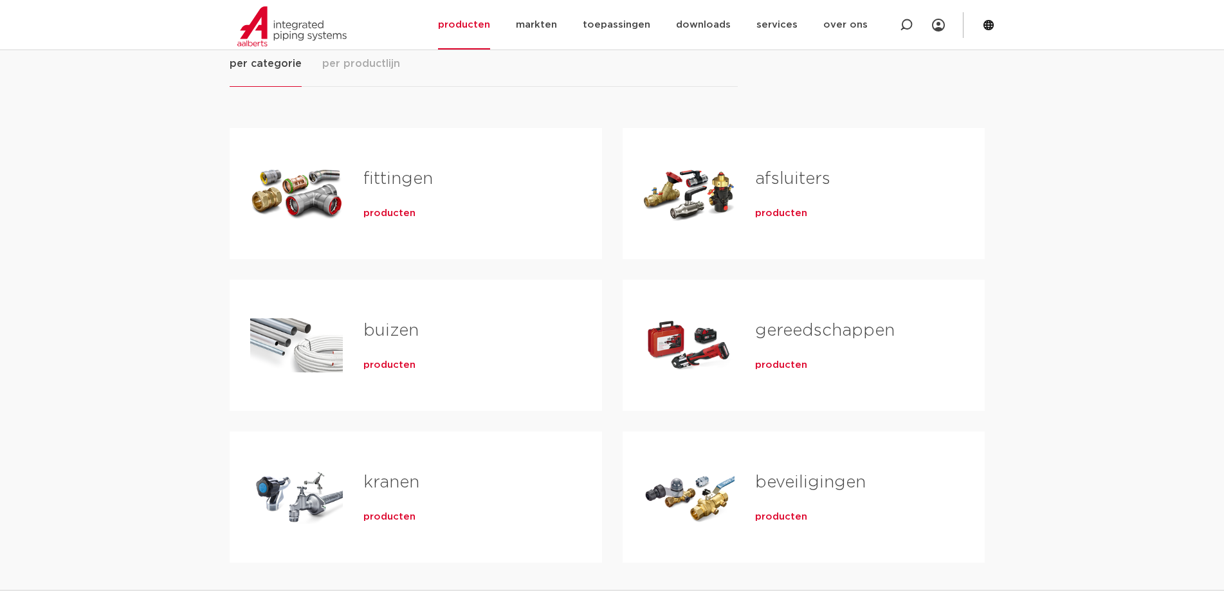
scroll to position [64, 0]
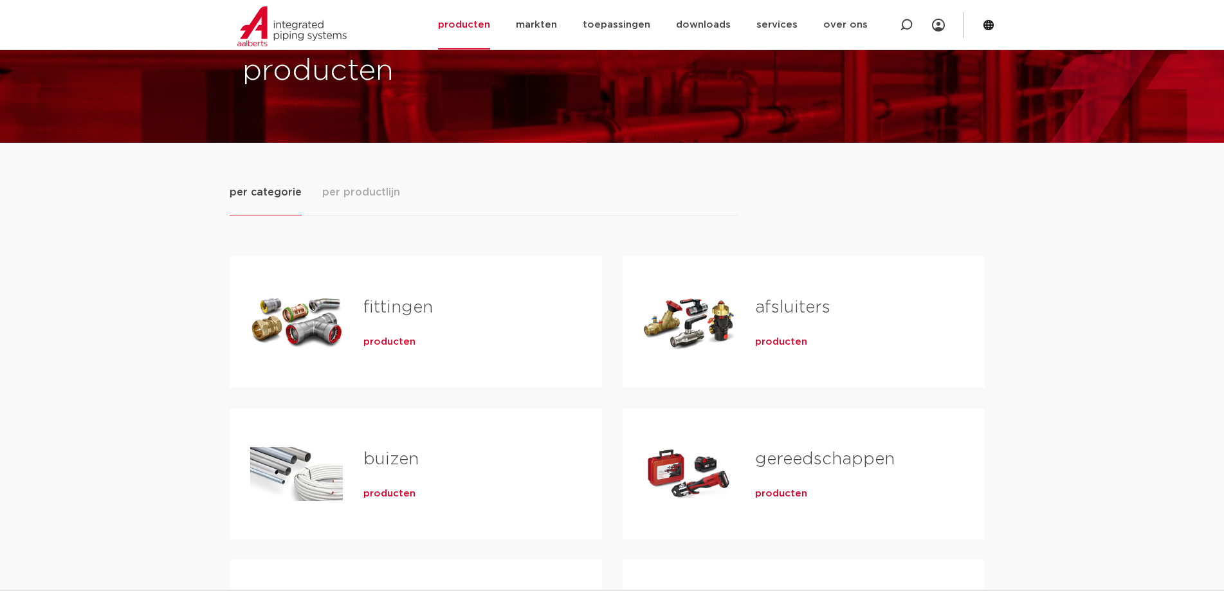
click at [421, 301] on link "fittingen" at bounding box center [397, 307] width 69 height 17
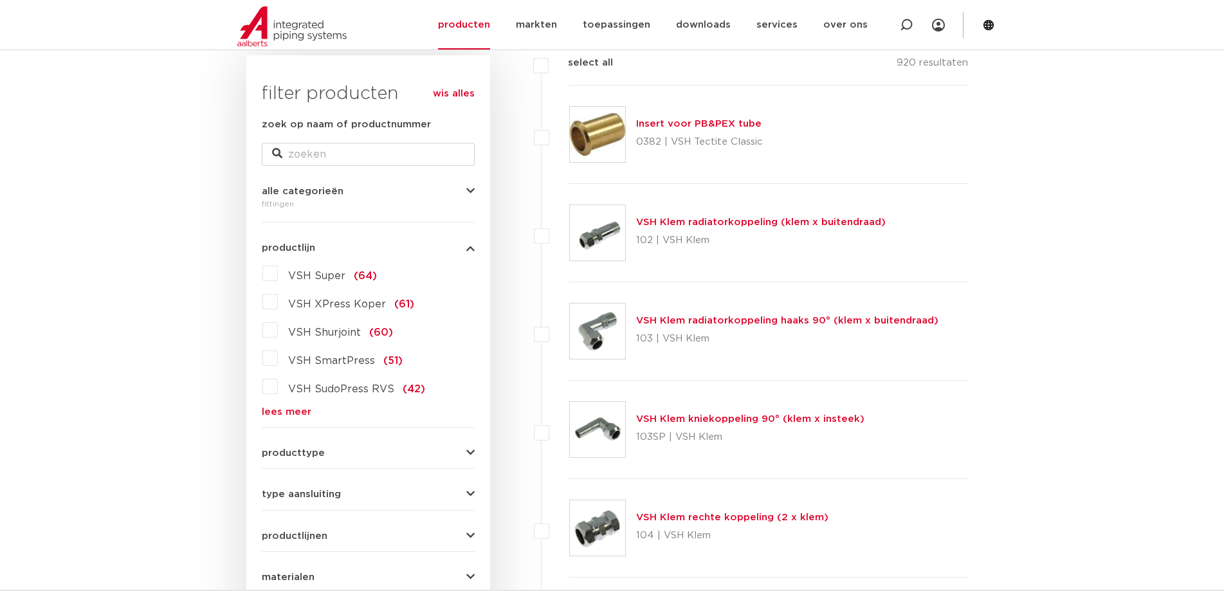
scroll to position [257, 0]
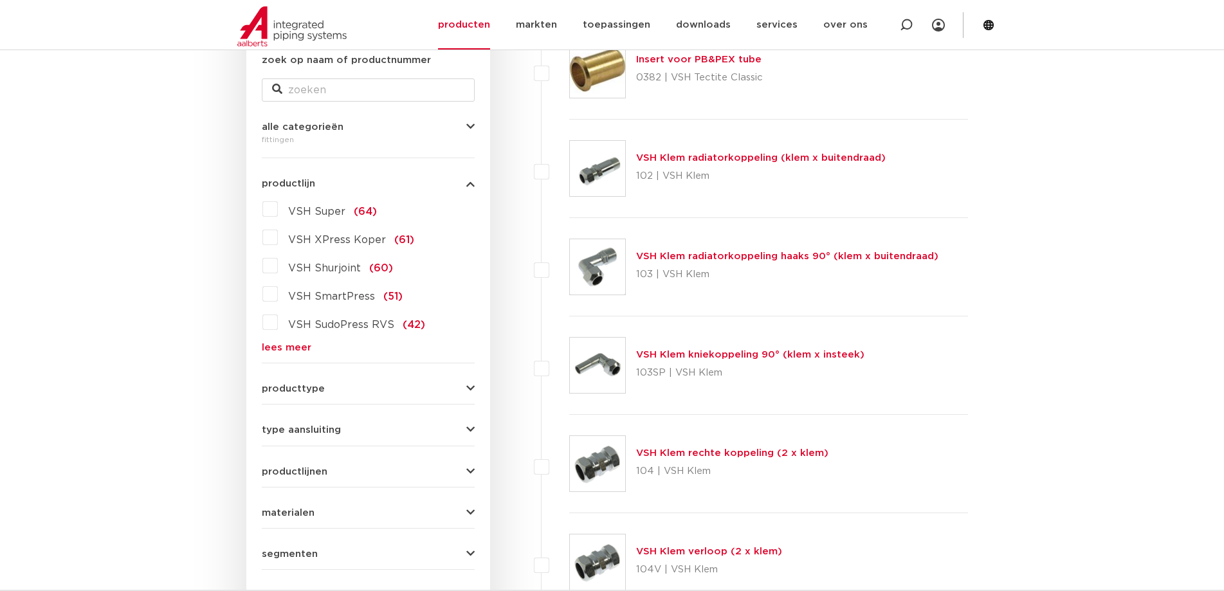
click at [296, 349] on link "lees meer" at bounding box center [368, 348] width 213 height 10
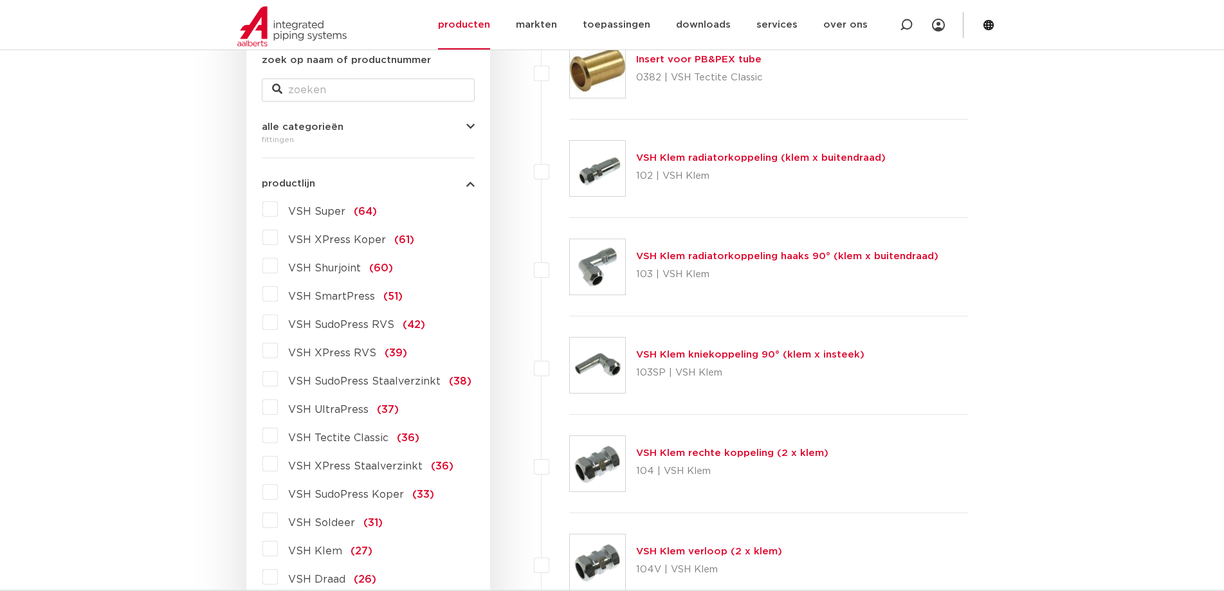
drag, startPoint x: 269, startPoint y: 576, endPoint x: 276, endPoint y: 574, distance: 7.5
click at [278, 576] on label "VSH Draad (26)" at bounding box center [327, 577] width 98 height 21
click at [0, 0] on input "VSH Draad (26)" at bounding box center [0, 0] width 0 height 0
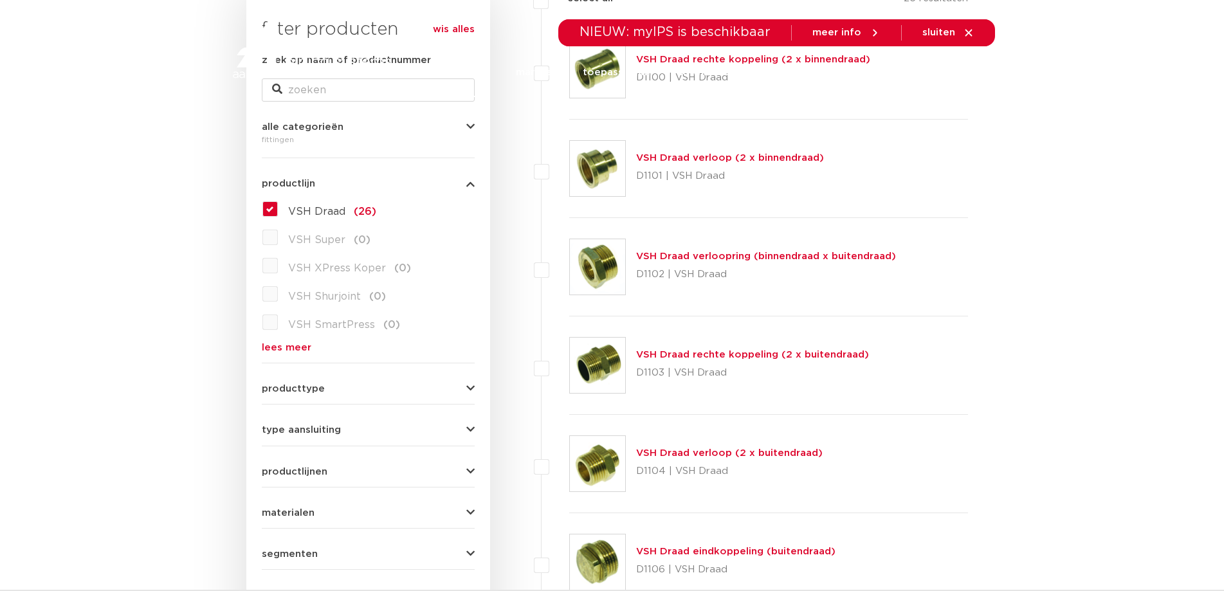
scroll to position [257, 0]
click at [754, 452] on link "VSH Draad verloop (2 x buitendraad)" at bounding box center [729, 453] width 186 height 10
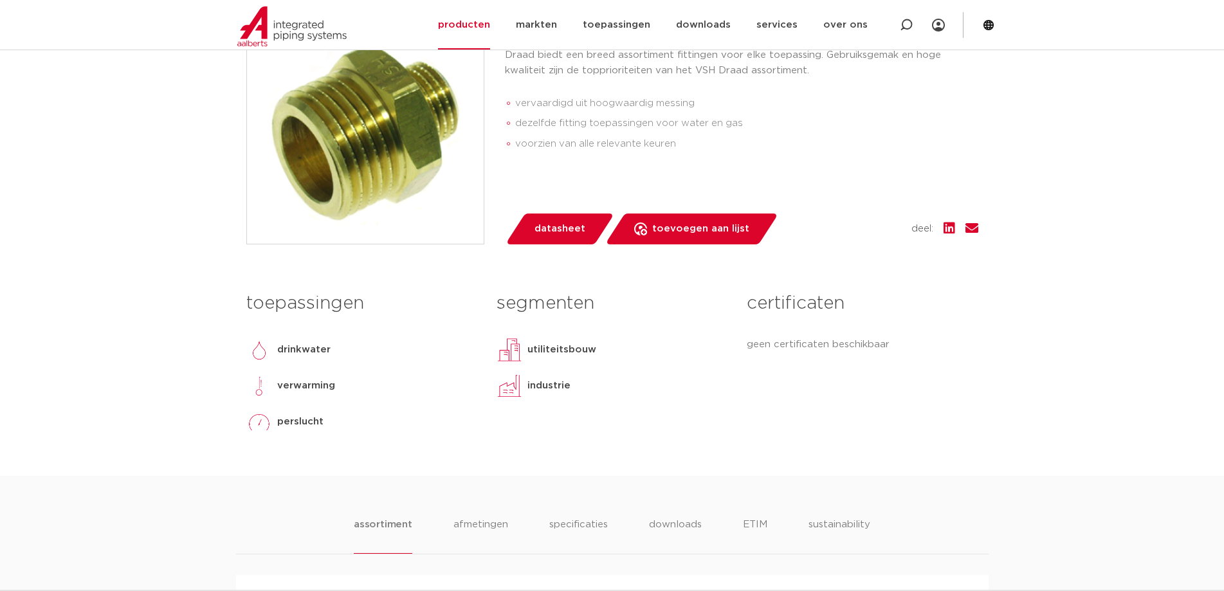
scroll to position [257, 0]
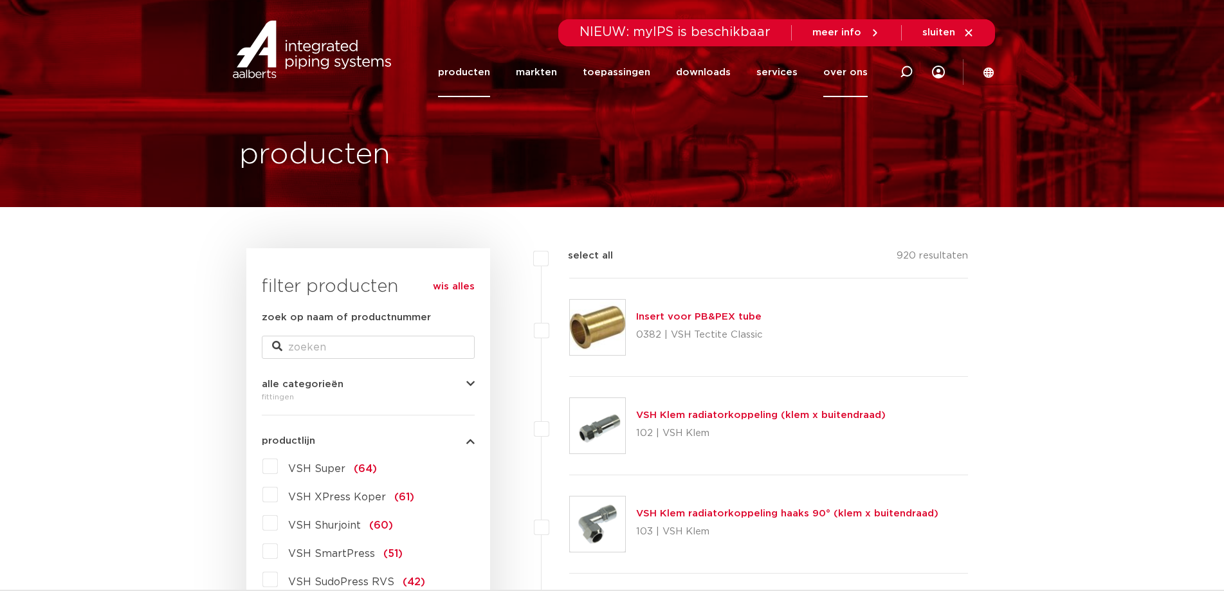
click at [828, 73] on link "over ons" at bounding box center [845, 73] width 44 height 50
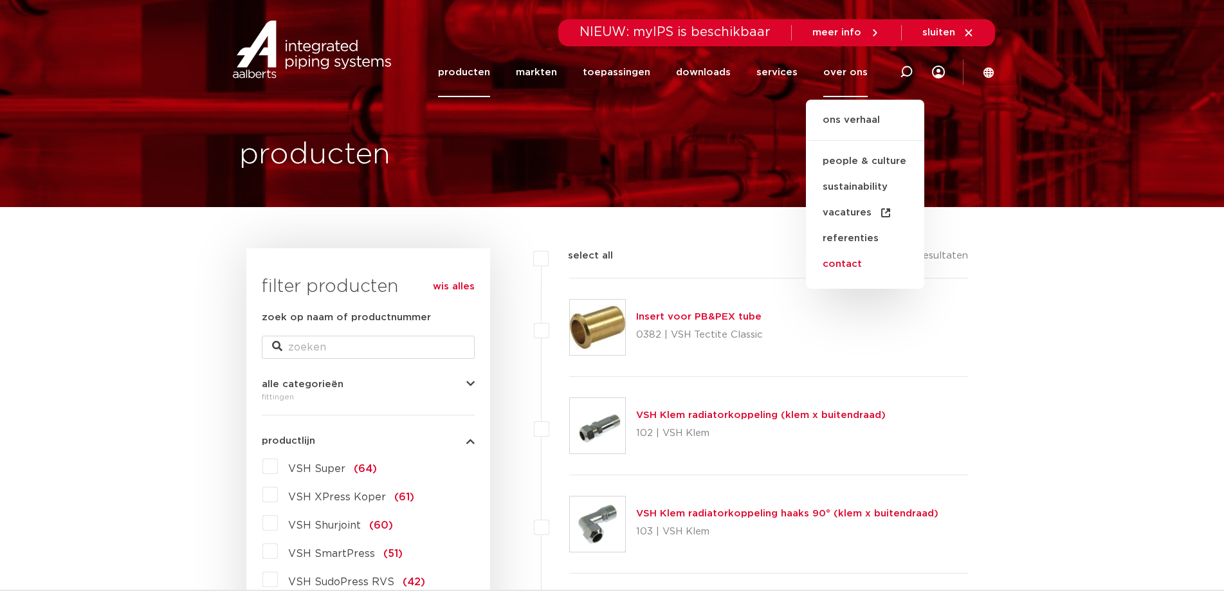
click at [848, 262] on link "contact" at bounding box center [865, 264] width 118 height 26
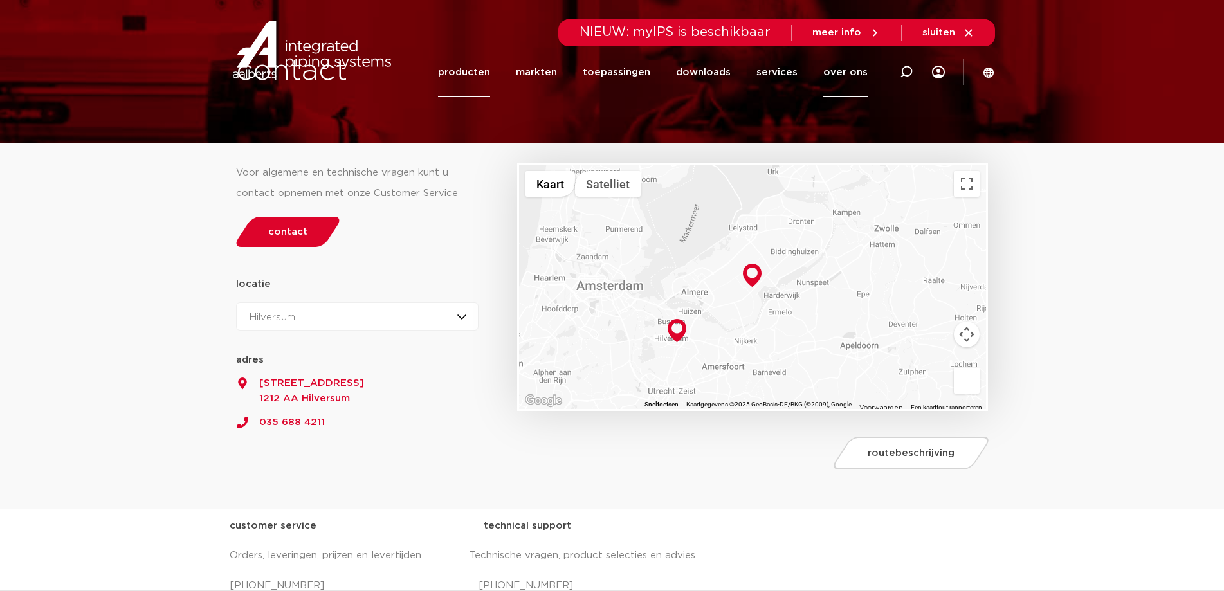
click at [488, 74] on link "producten" at bounding box center [464, 73] width 52 height 50
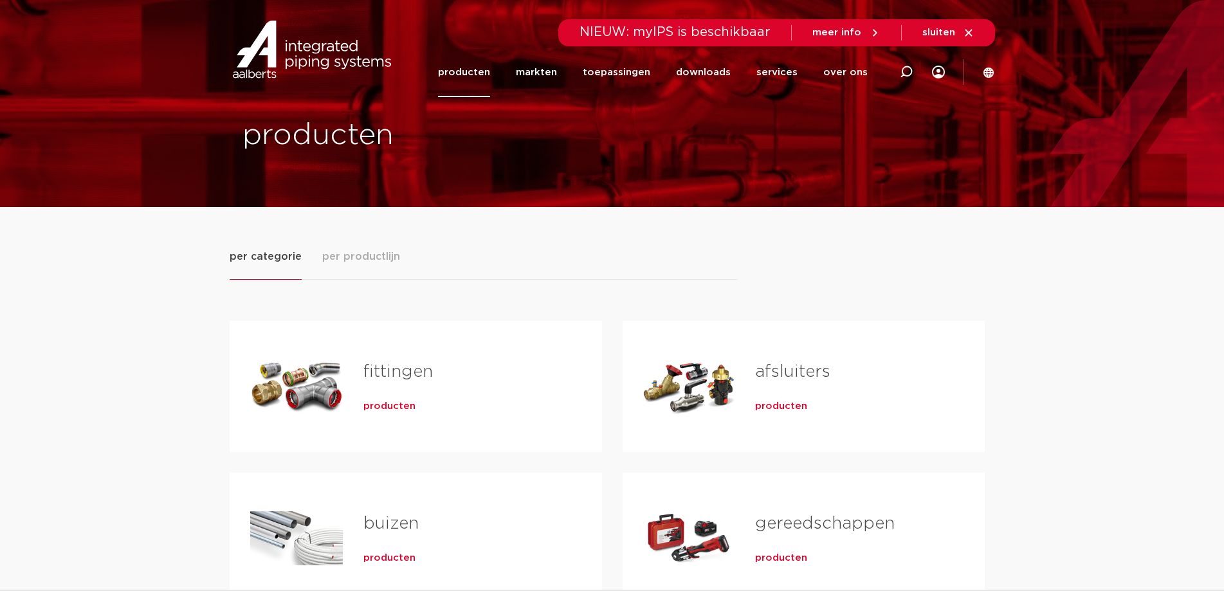
click at [380, 403] on span "producten" at bounding box center [389, 406] width 52 height 13
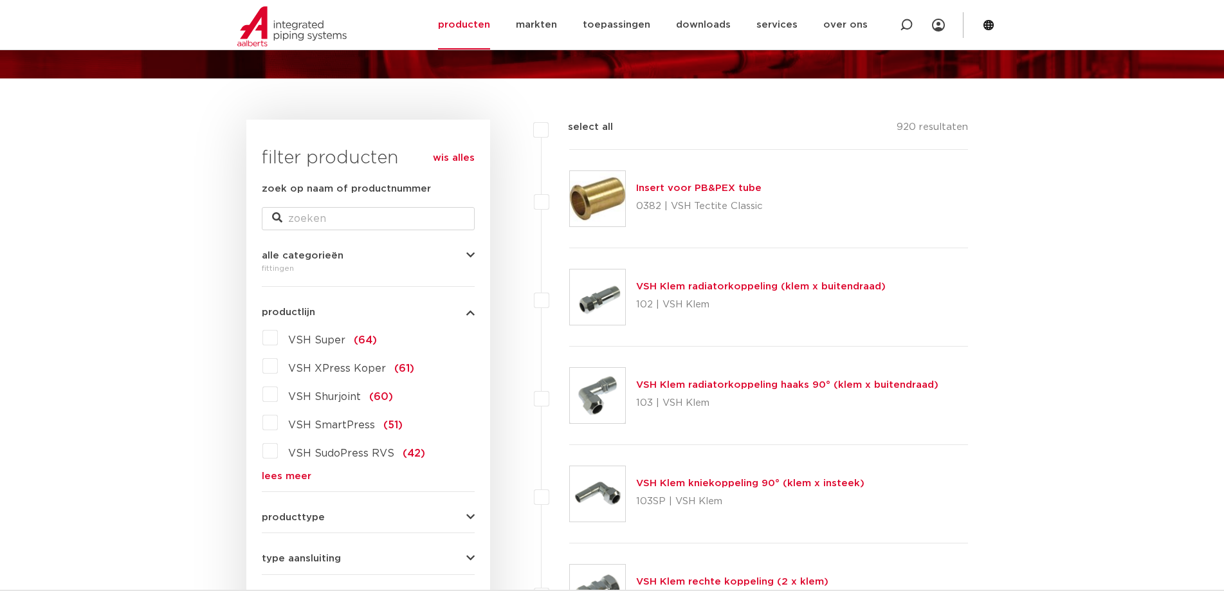
scroll to position [193, 0]
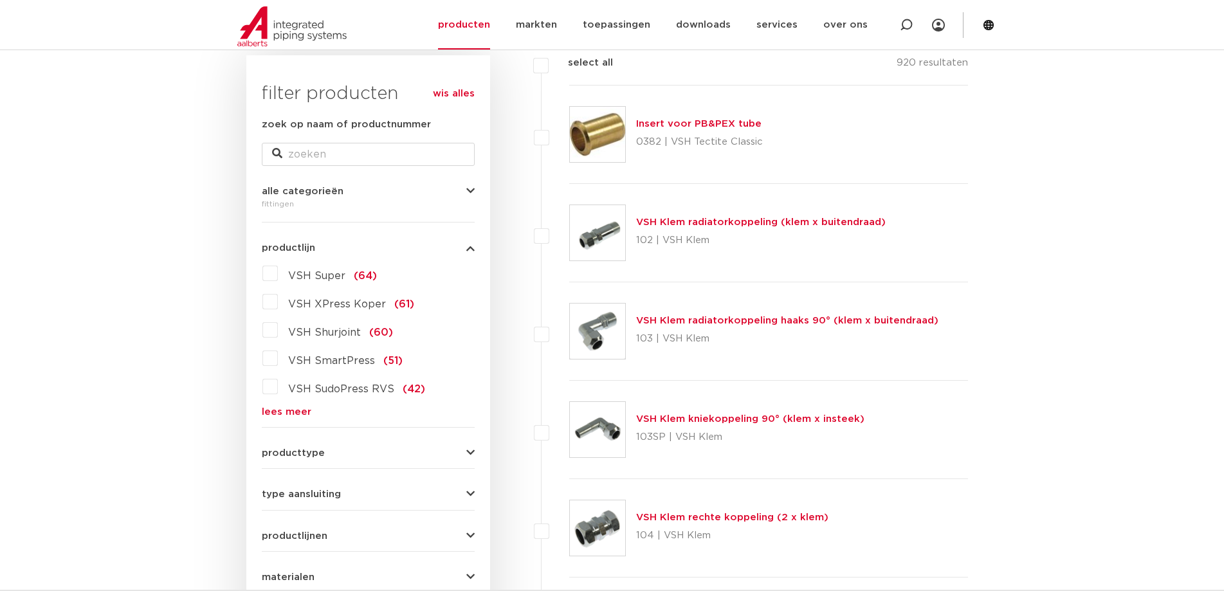
click at [295, 408] on link "lees meer" at bounding box center [368, 412] width 213 height 10
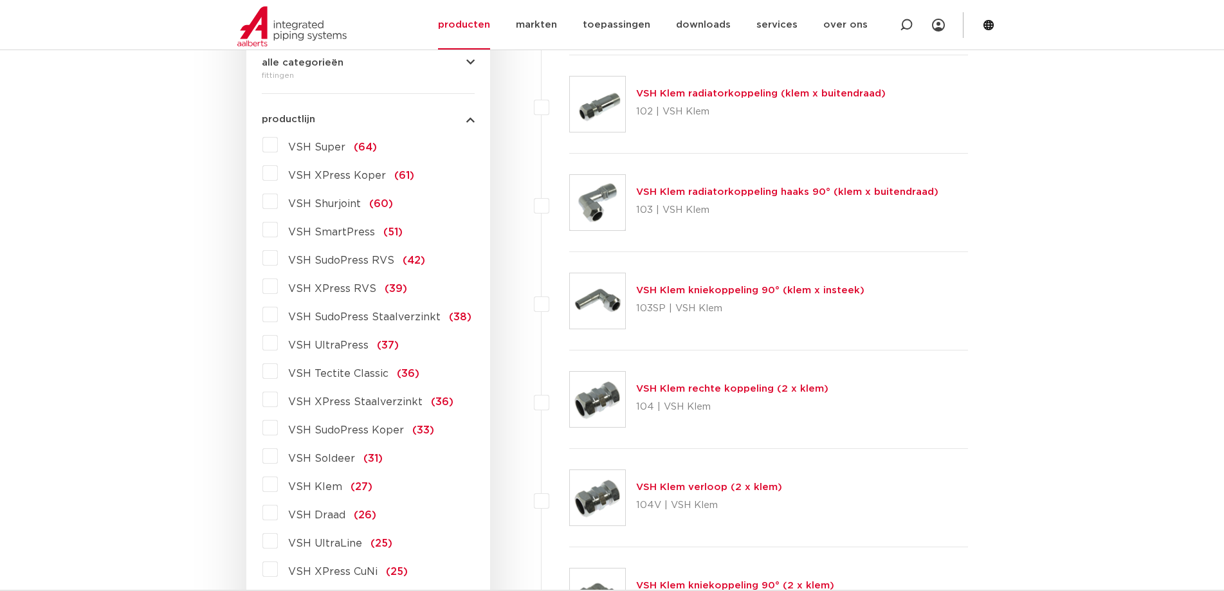
scroll to position [386, 0]
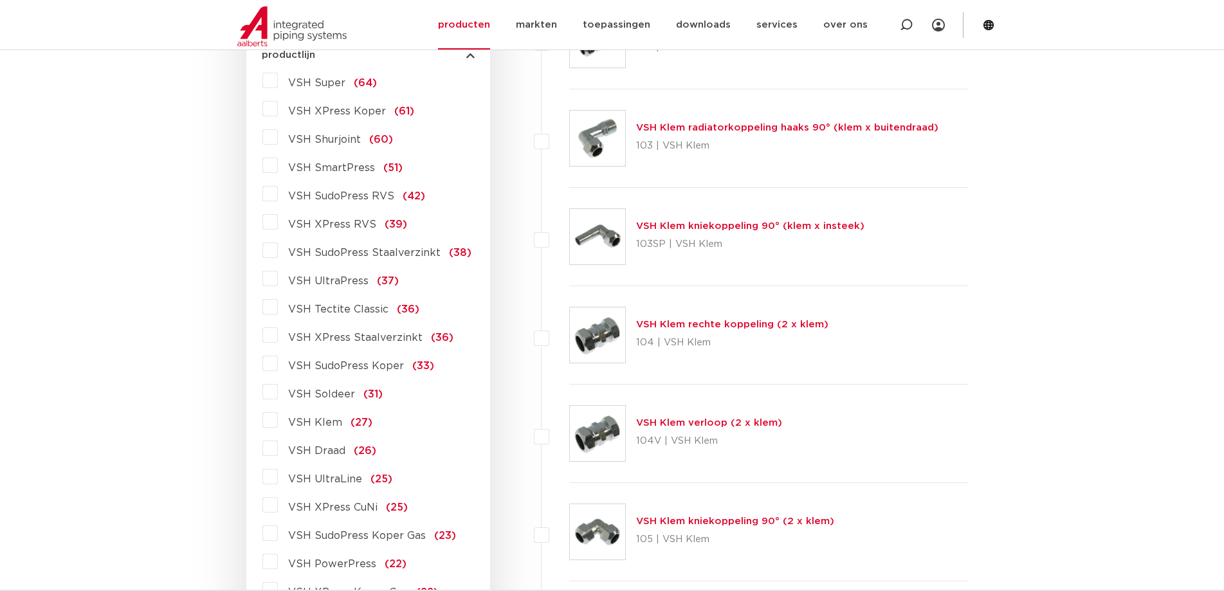
click at [278, 450] on label "VSH Draad (26)" at bounding box center [327, 448] width 98 height 21
click at [0, 0] on input "VSH Draad (26)" at bounding box center [0, 0] width 0 height 0
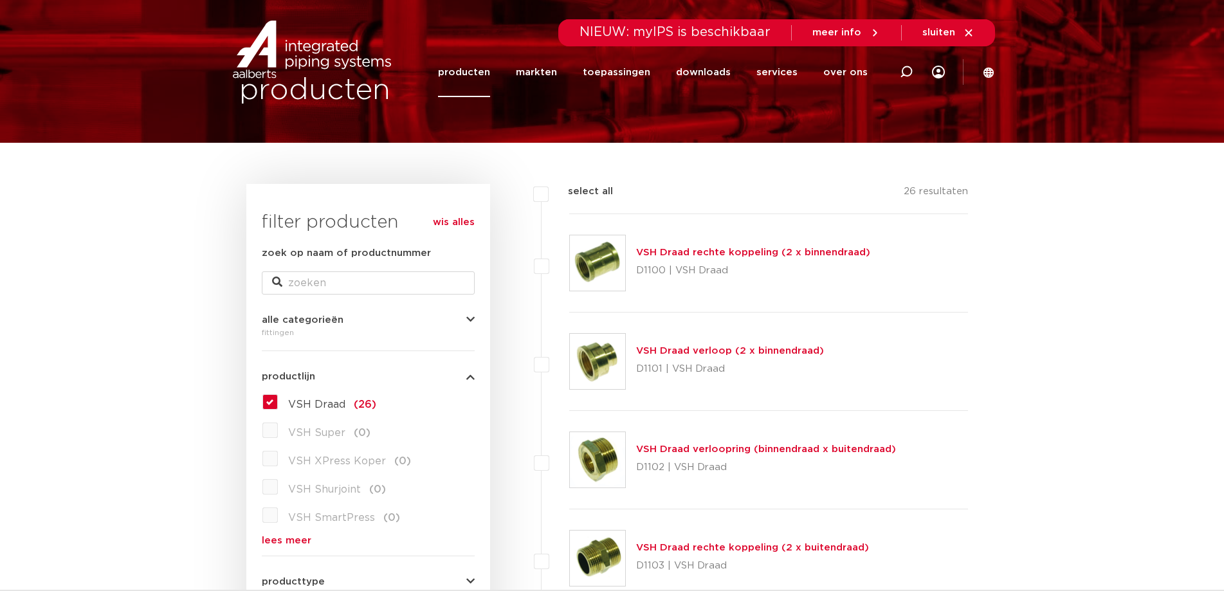
scroll to position [129, 0]
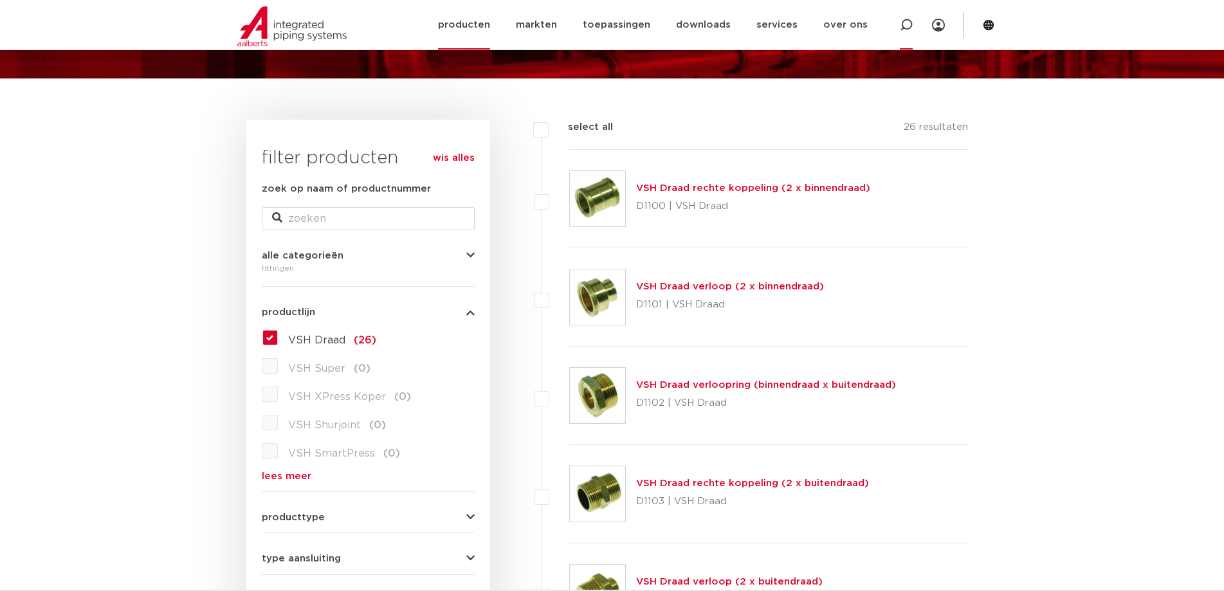
click at [907, 28] on icon at bounding box center [906, 25] width 13 height 13
click at [593, 25] on input "Zoeken" at bounding box center [714, 24] width 404 height 26
type input "D1123"
click button "Zoeken" at bounding box center [0, 0] width 0 height 0
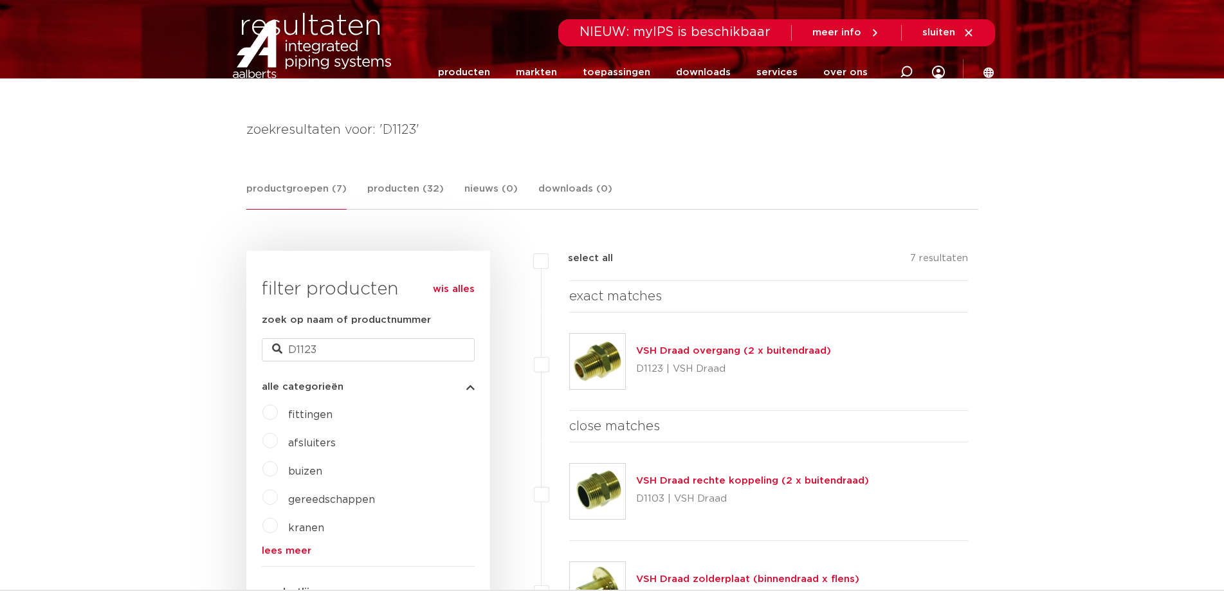
click at [804, 350] on link "VSH Draad overgang (2 x buitendraad)" at bounding box center [733, 351] width 195 height 10
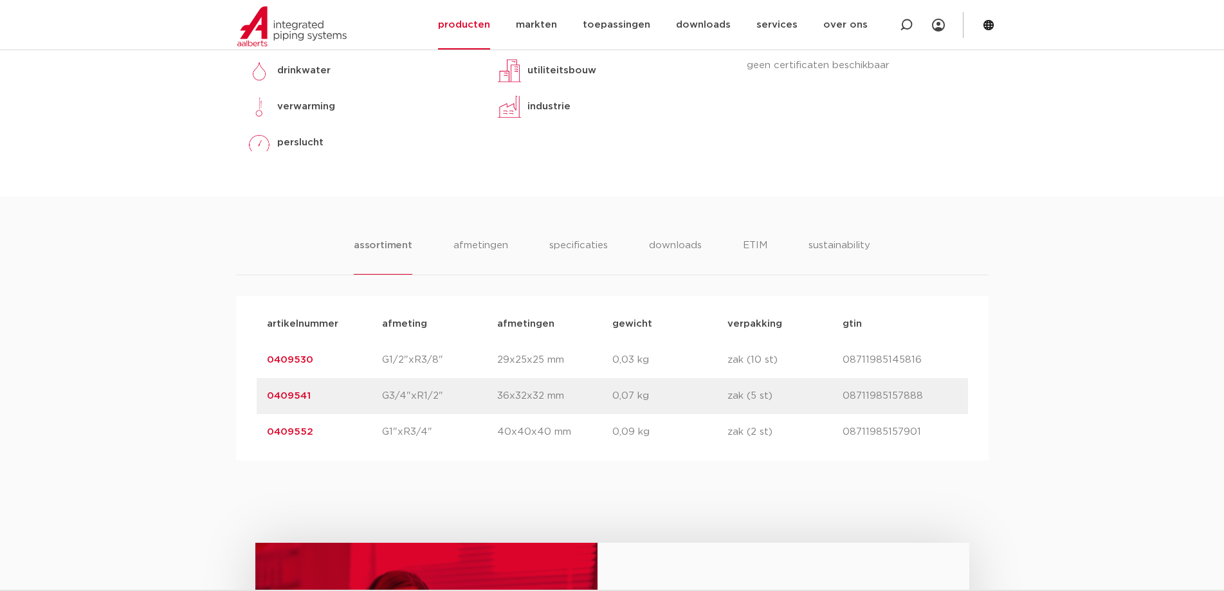
scroll to position [579, 0]
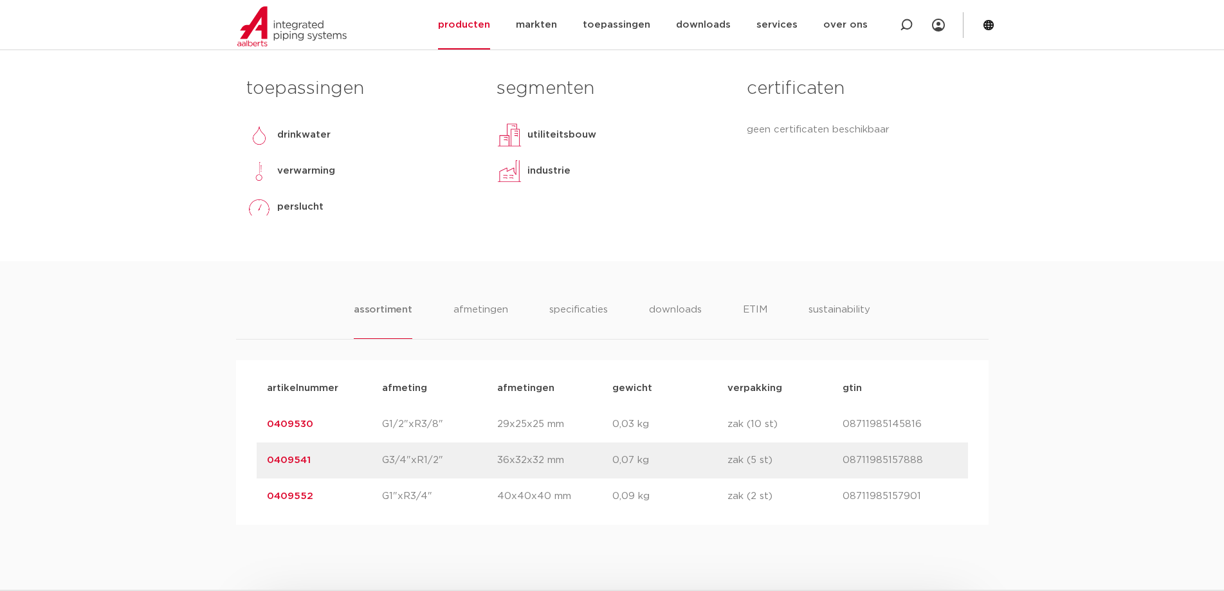
drag, startPoint x: 310, startPoint y: 424, endPoint x: 266, endPoint y: 425, distance: 44.4
click at [266, 425] on div "artikelnummer 0409530 afmeting G1/2"xR3/8" [GEOGRAPHIC_DATA] 29x25x25 mm gewich…" at bounding box center [612, 424] width 711 height 36
copy link "0409530"
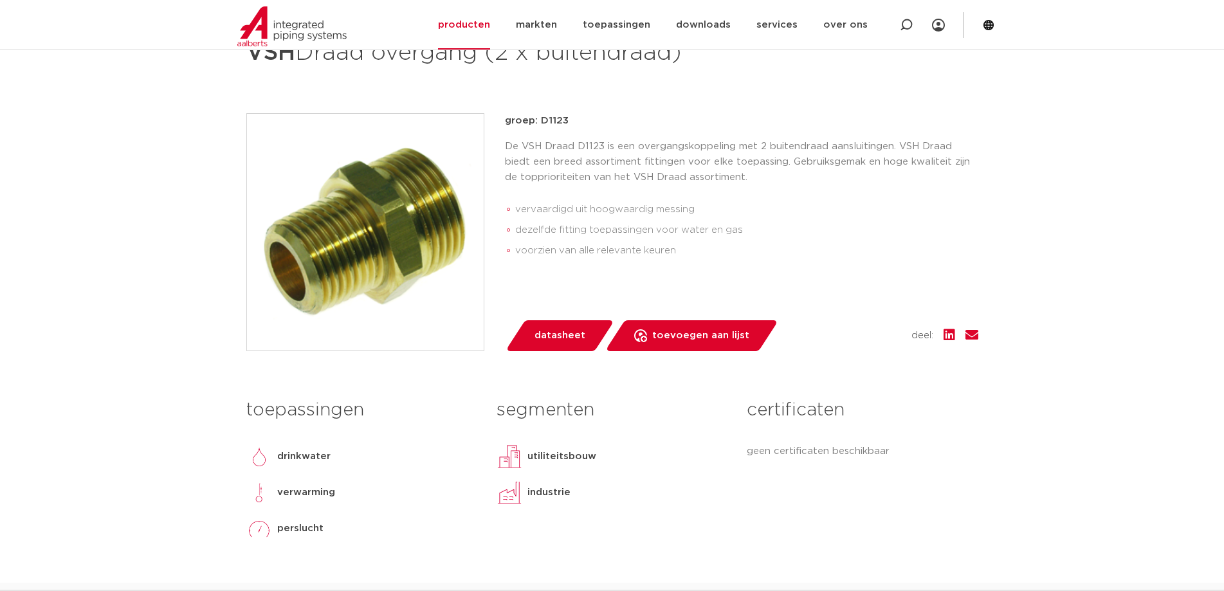
scroll to position [0, 0]
